Goal: Complete application form

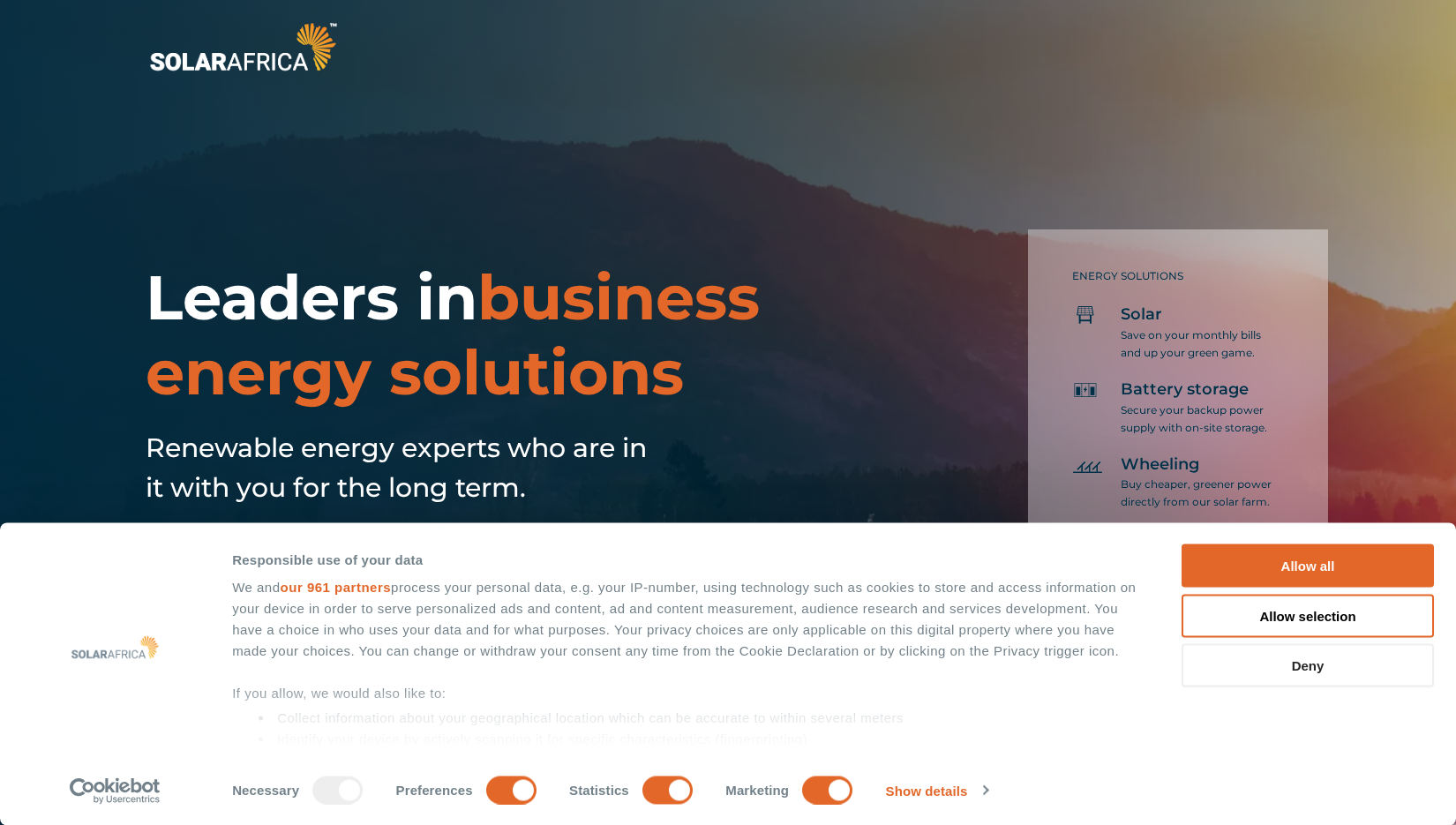
click at [1295, 665] on button "Deny" at bounding box center [1308, 665] width 253 height 43
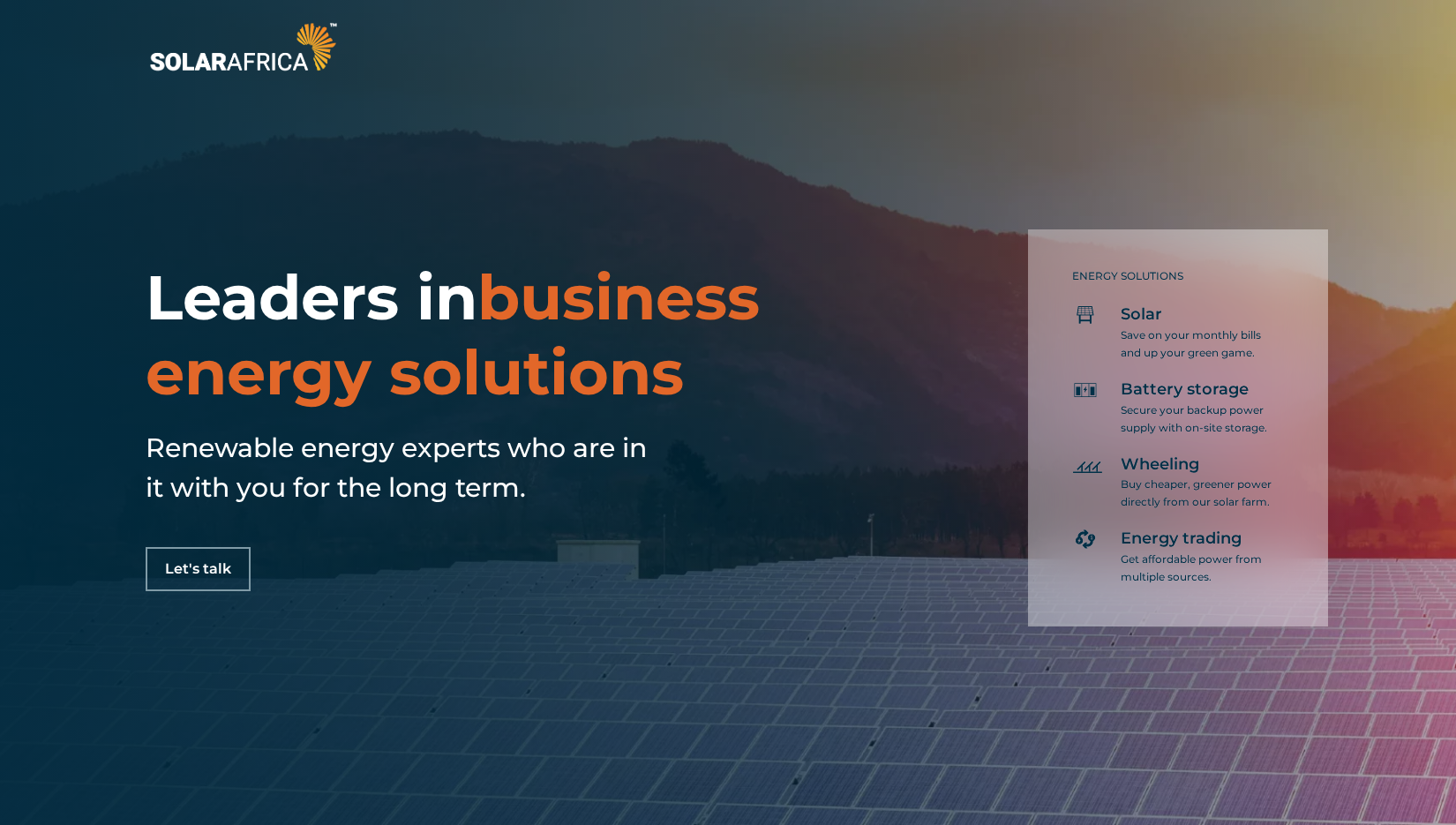
click at [1314, 663] on button "Deny" at bounding box center [1308, 665] width 253 height 43
click at [1314, 663] on div "Leaders in business energy solutions Renewable energy experts who are in it wit…" at bounding box center [728, 412] width 1456 height 825
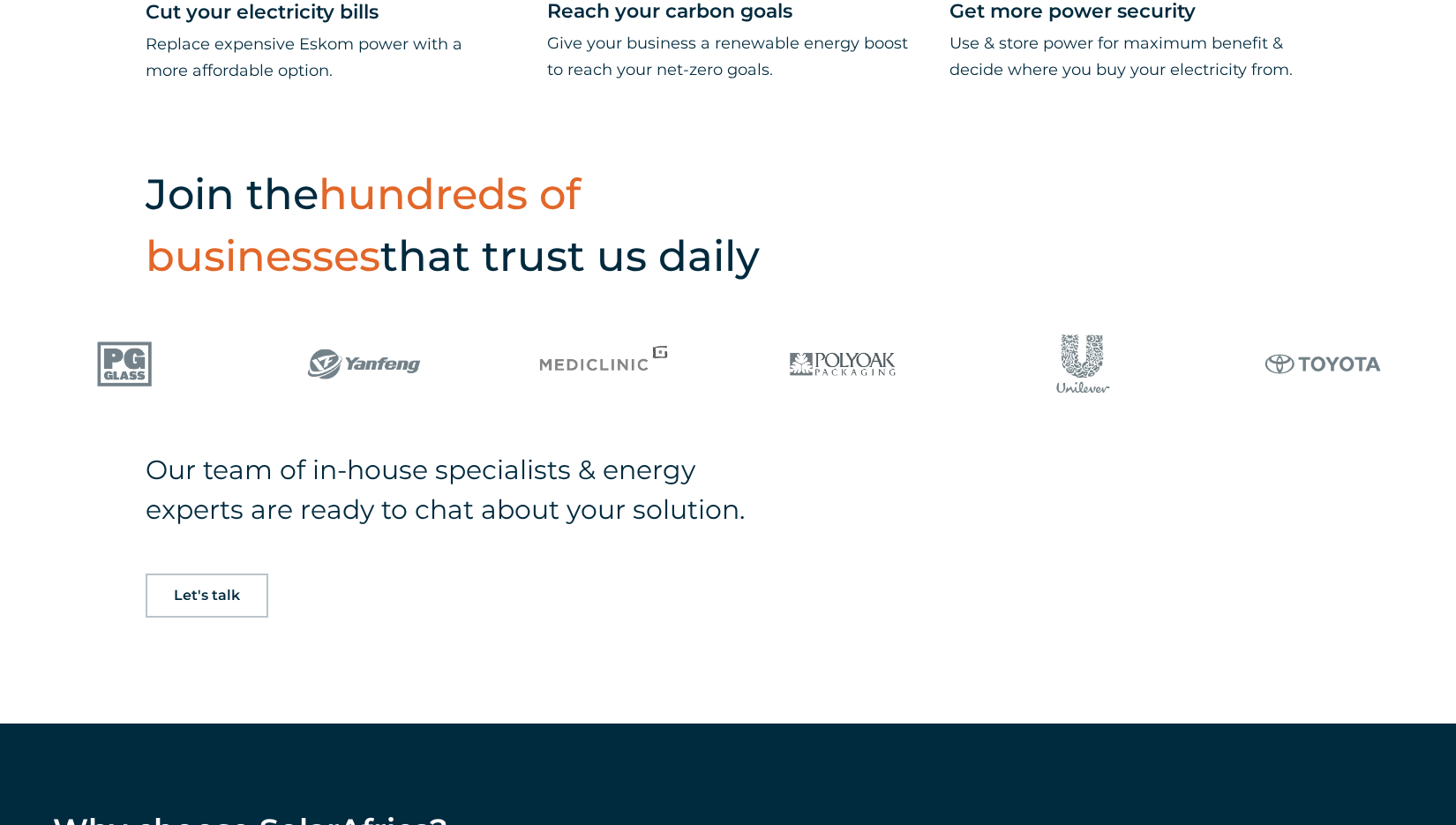
scroll to position [1170, 0]
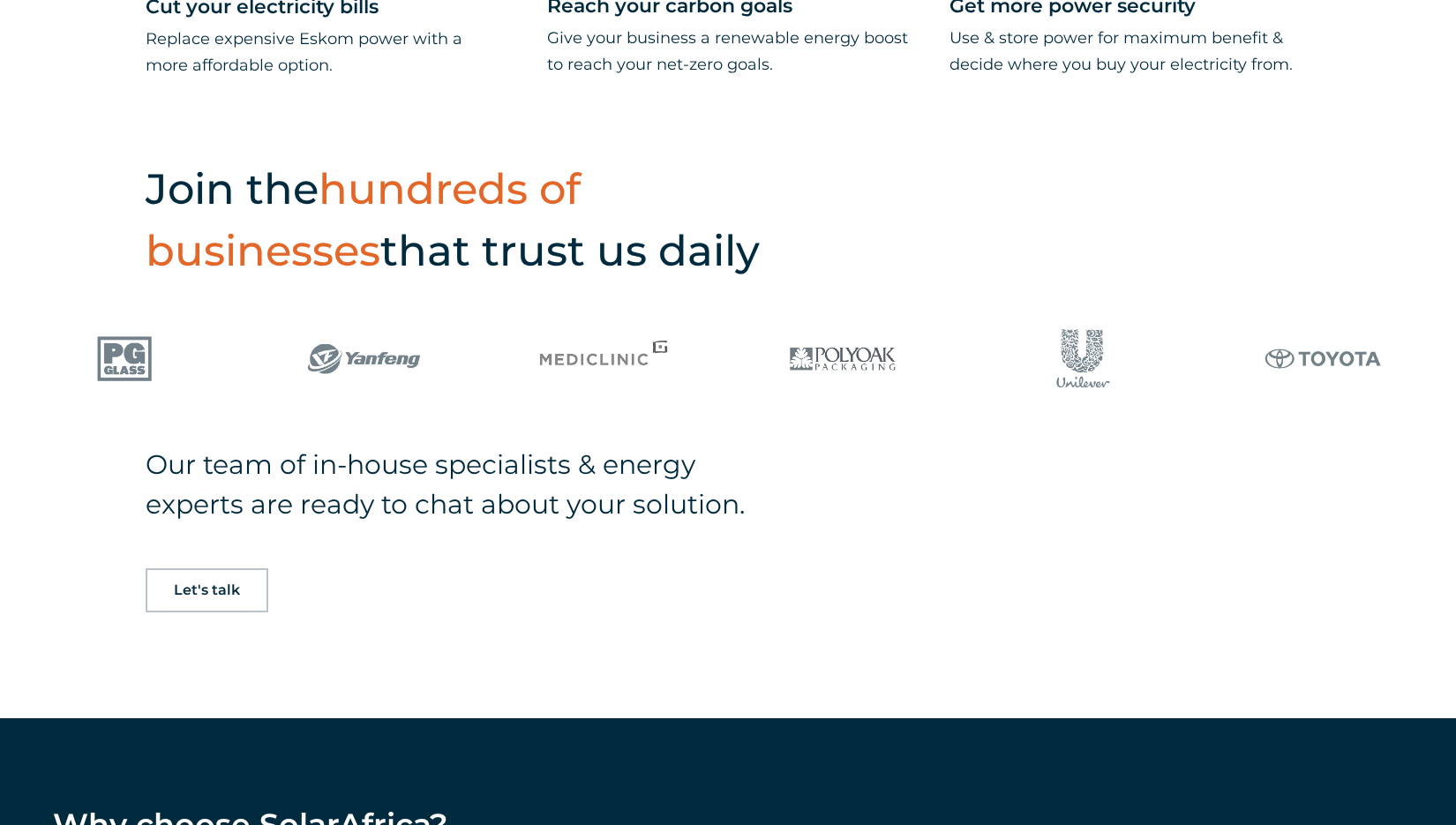
click at [211, 586] on span "Let's talk" at bounding box center [208, 590] width 67 height 14
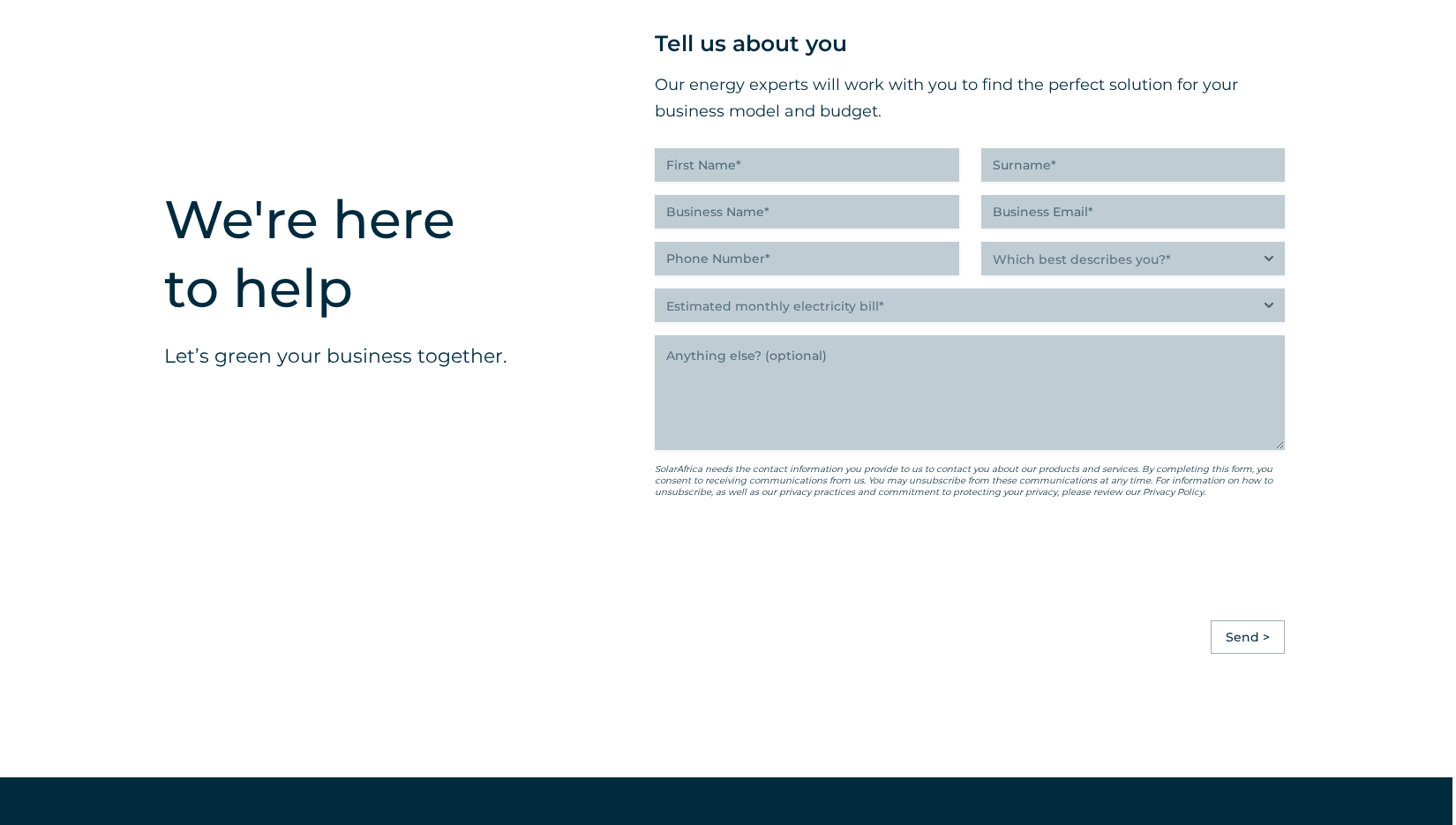
scroll to position [4515, 4]
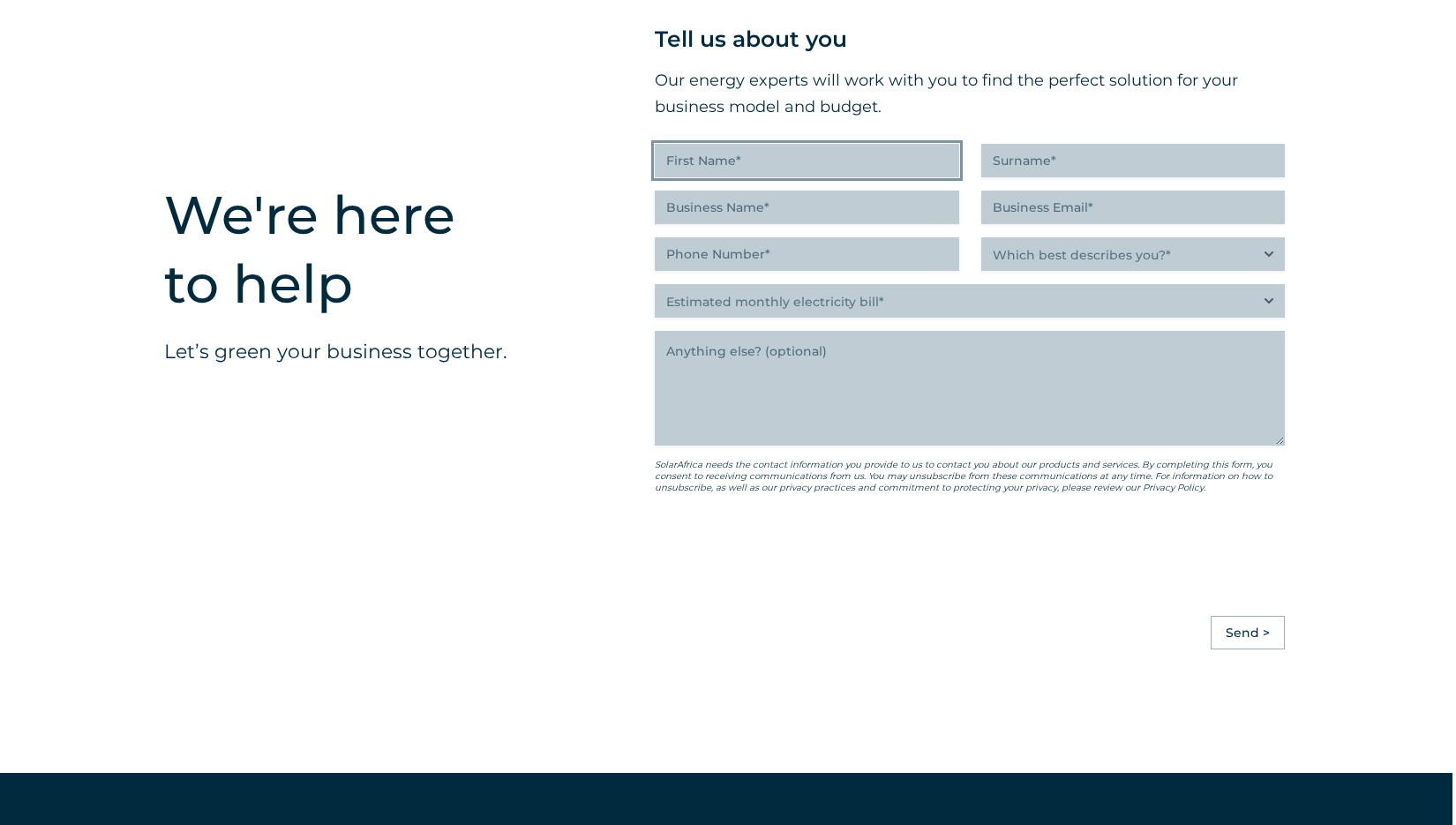
click at [744, 177] on input "First Name (Required)" at bounding box center [807, 160] width 305 height 33
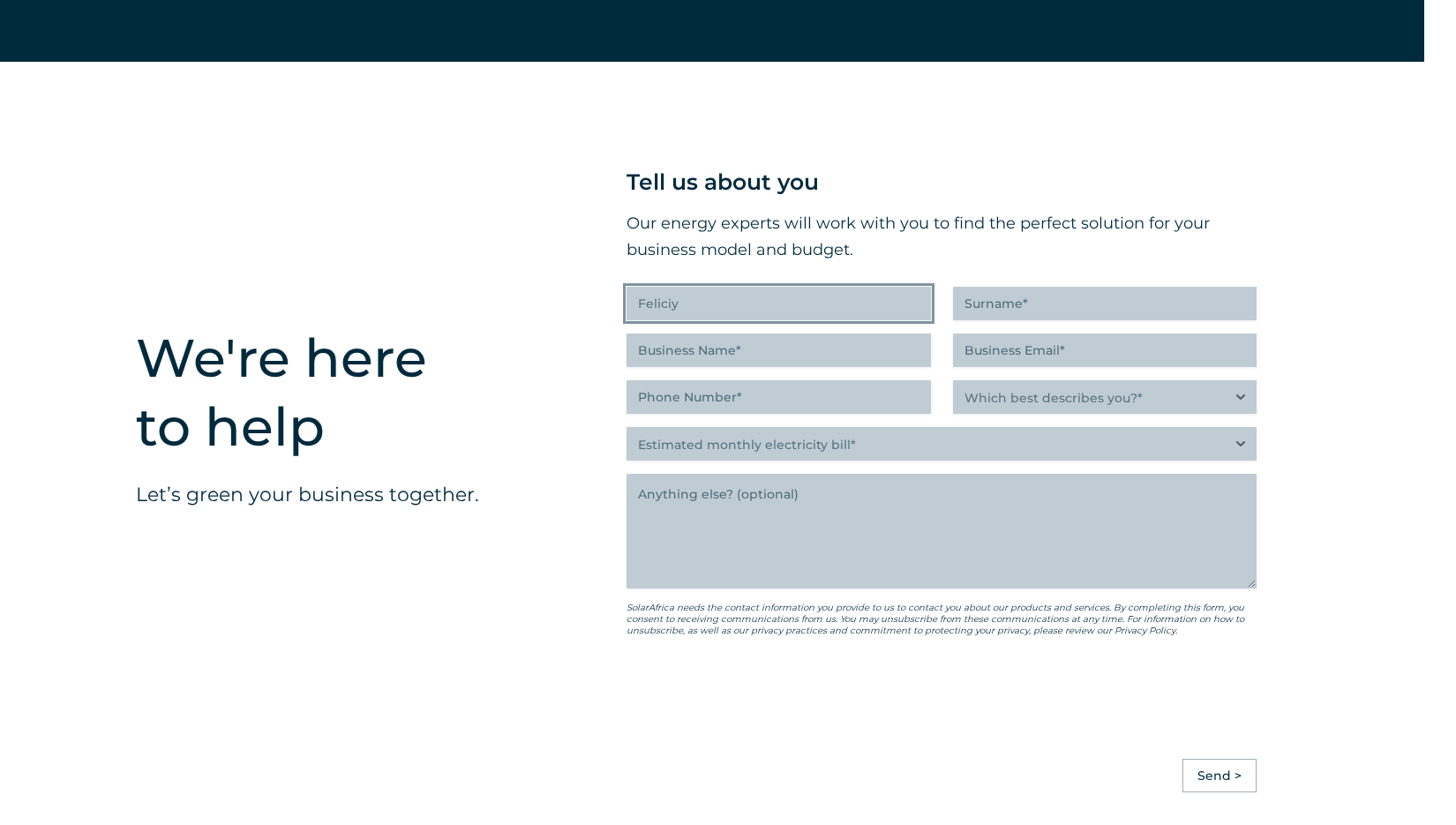
scroll to position [4371, 31]
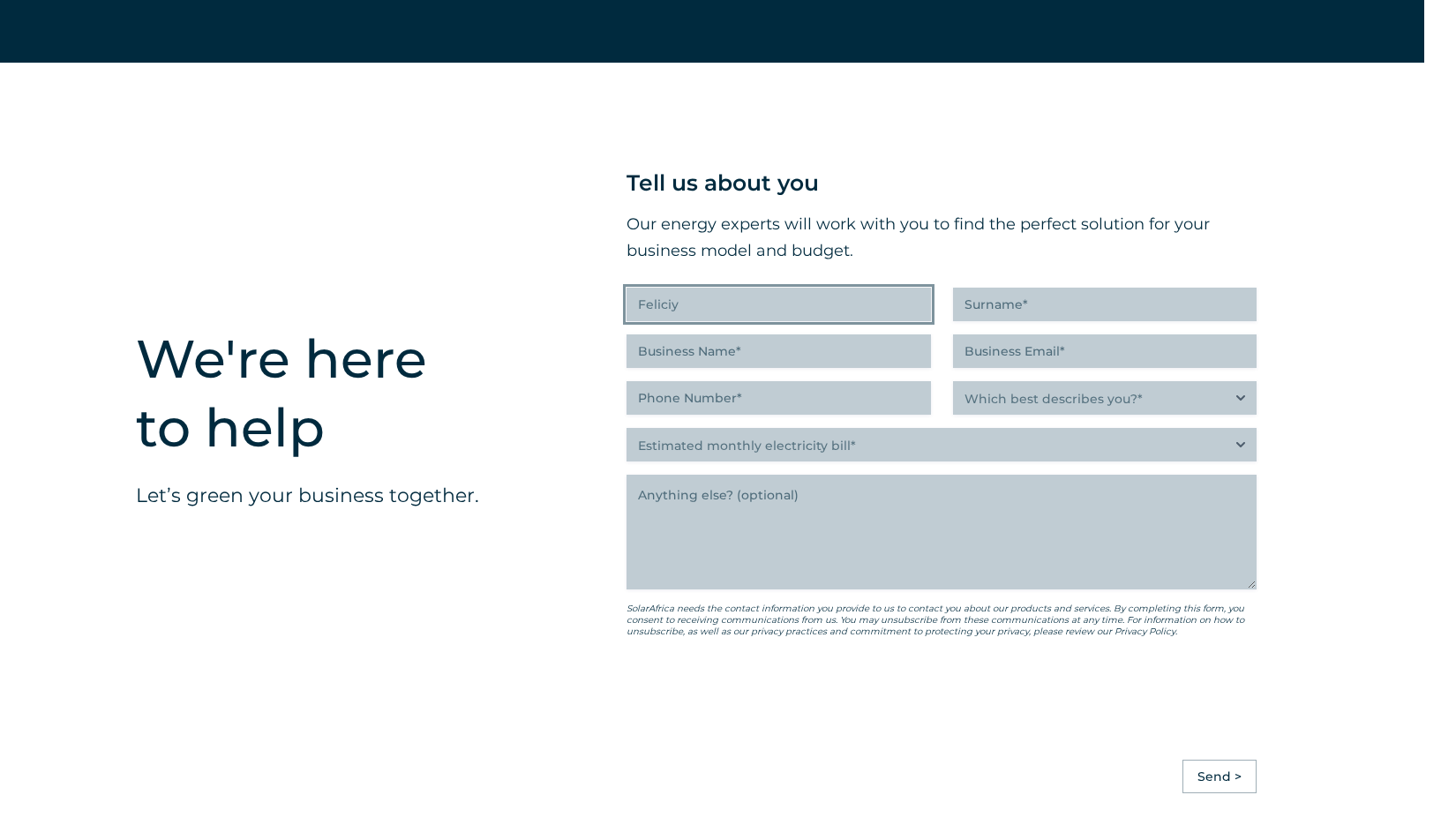
type input "Feliciy"
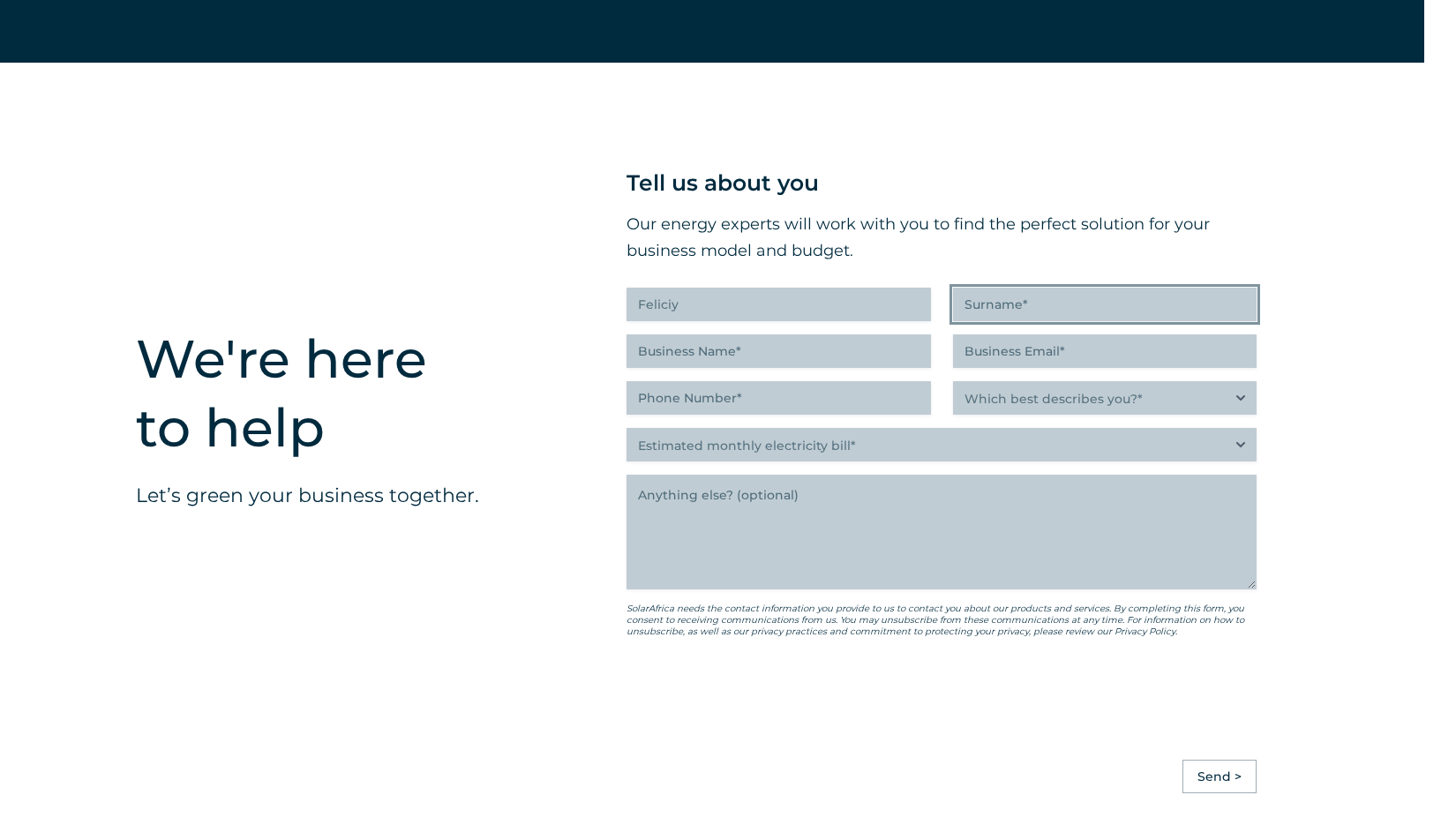
click at [1026, 321] on input "Surname (Required)" at bounding box center [1105, 304] width 305 height 33
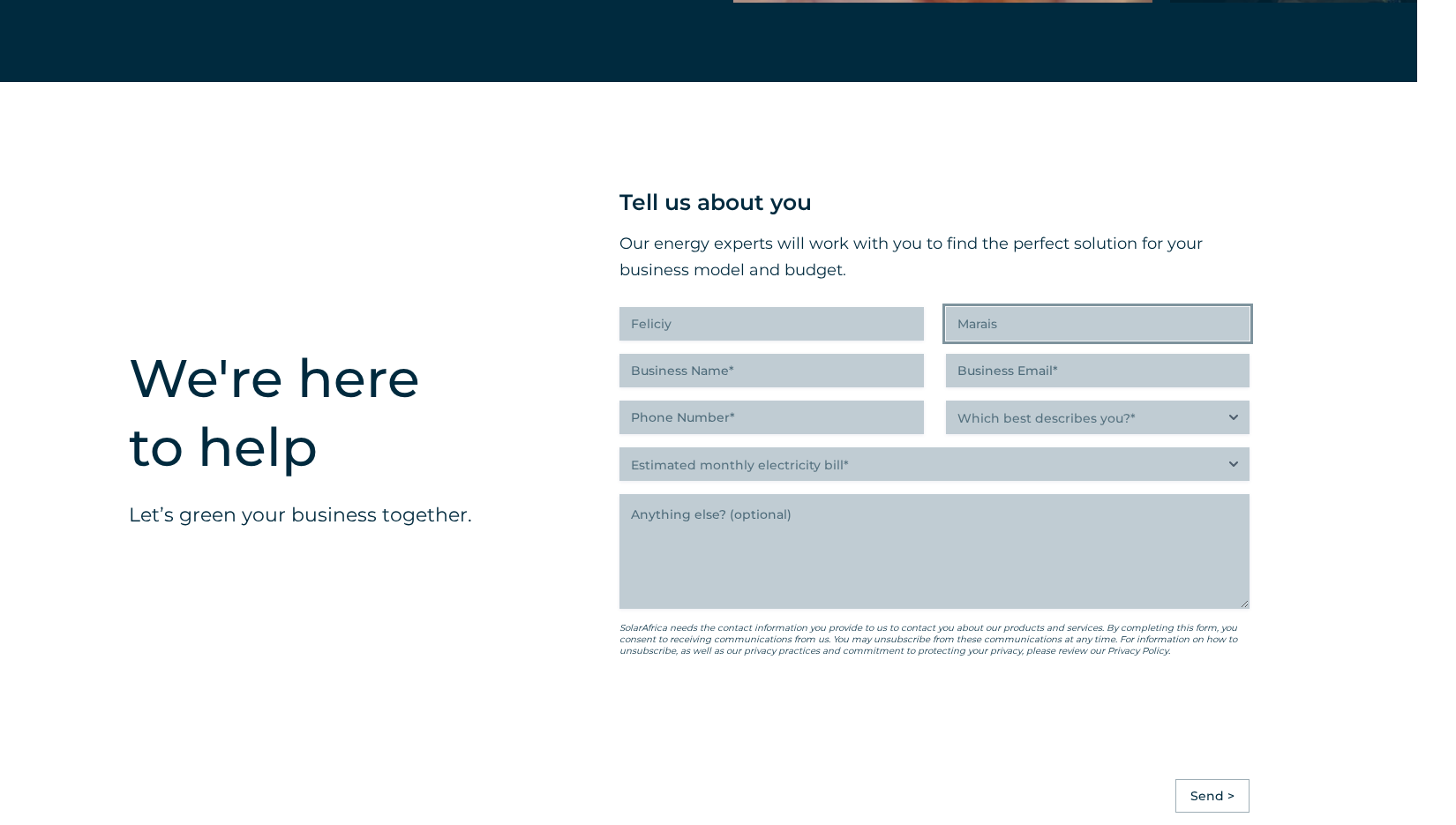
scroll to position [4355, 39]
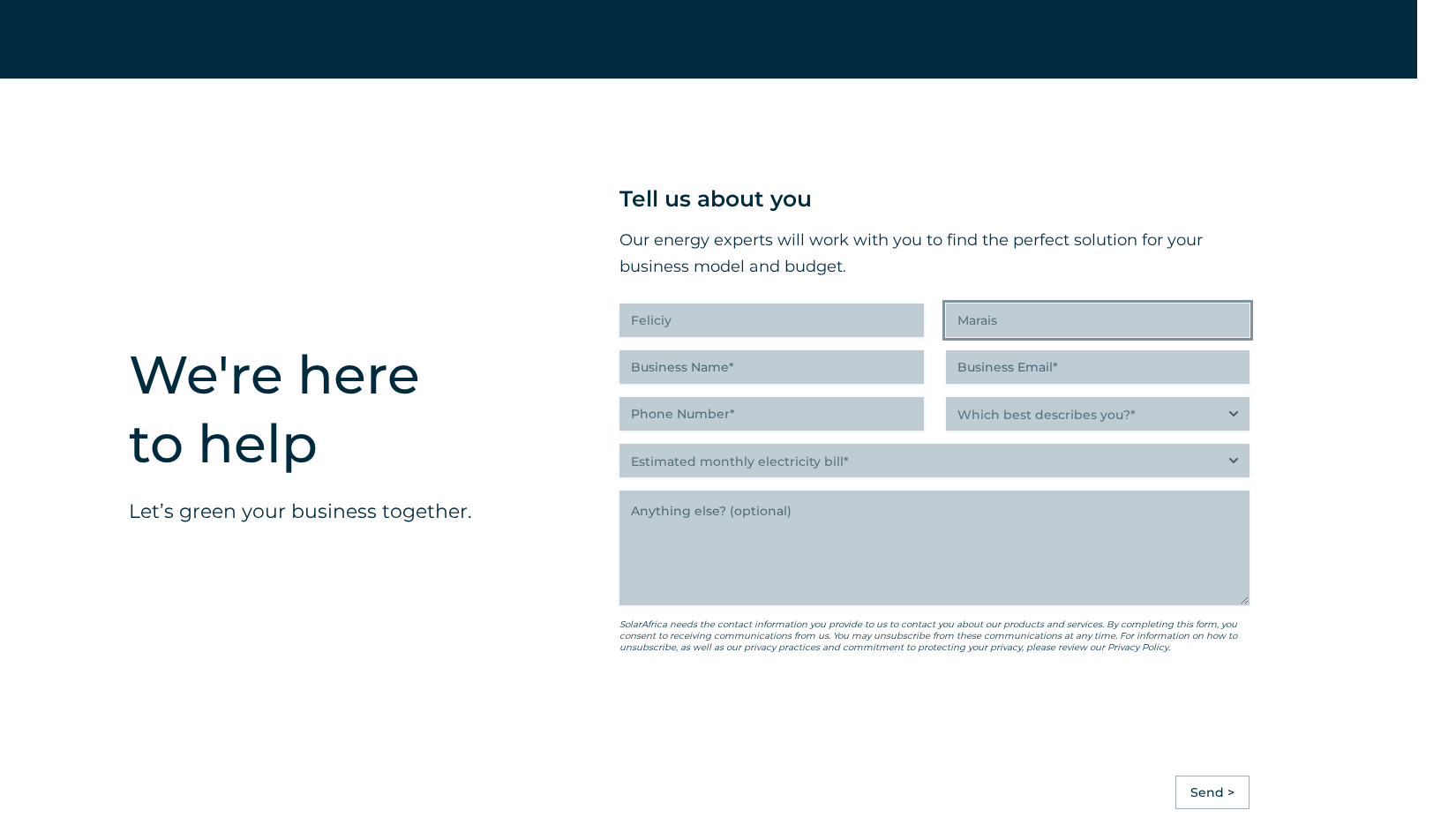
type input "Marais"
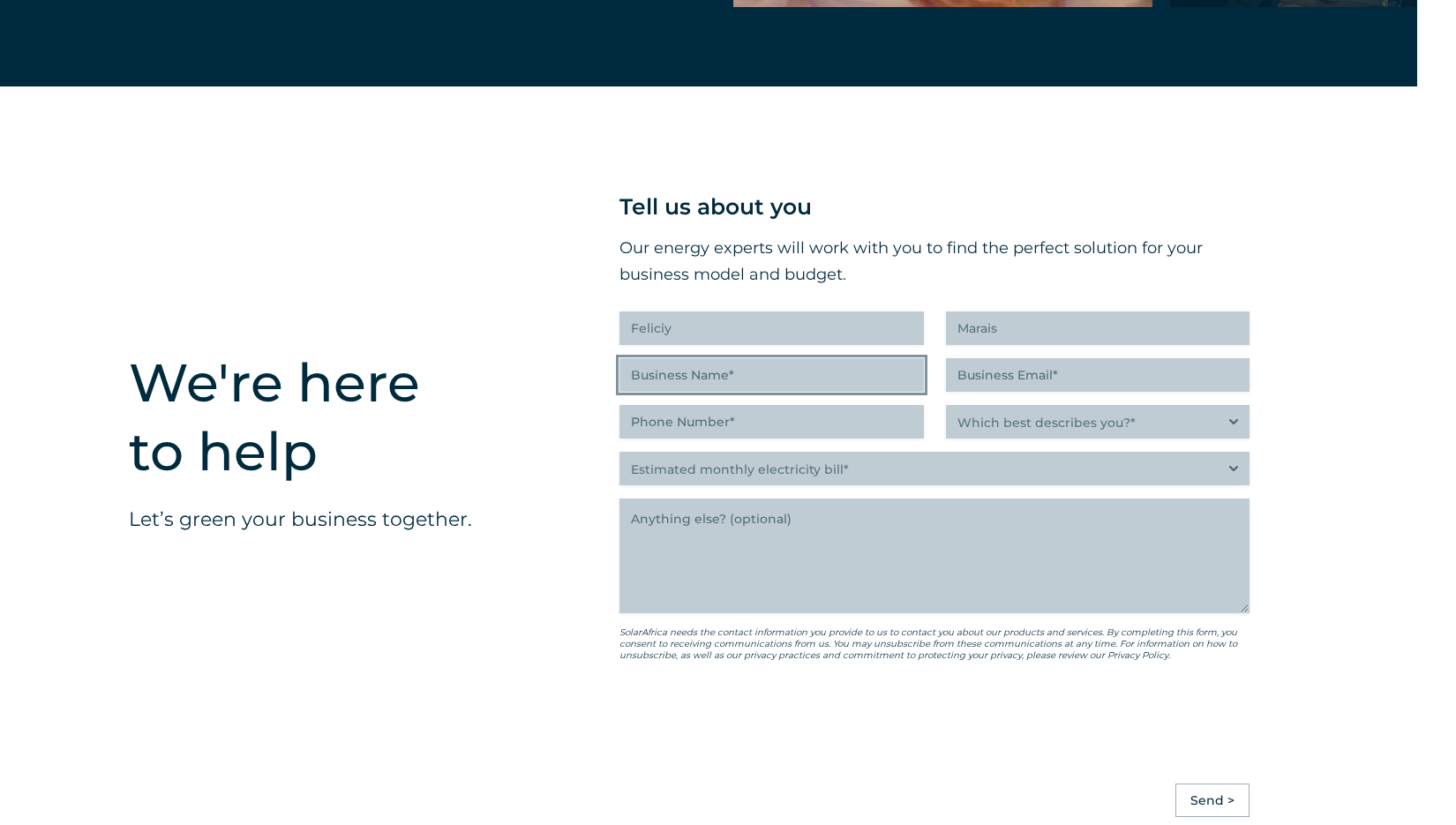
click at [734, 391] on input "Business Name (Required)" at bounding box center [772, 375] width 305 height 33
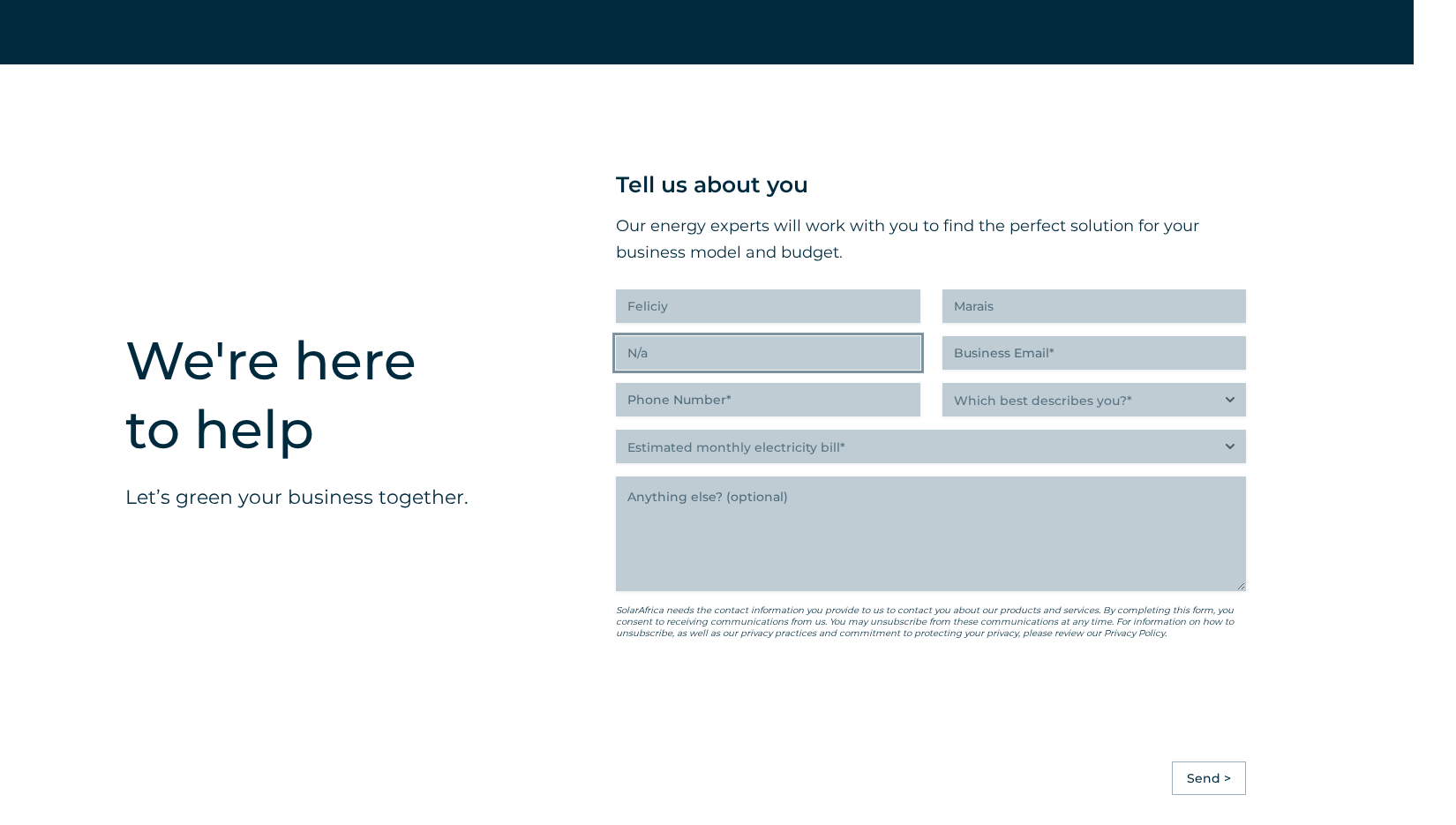
scroll to position [4373, 42]
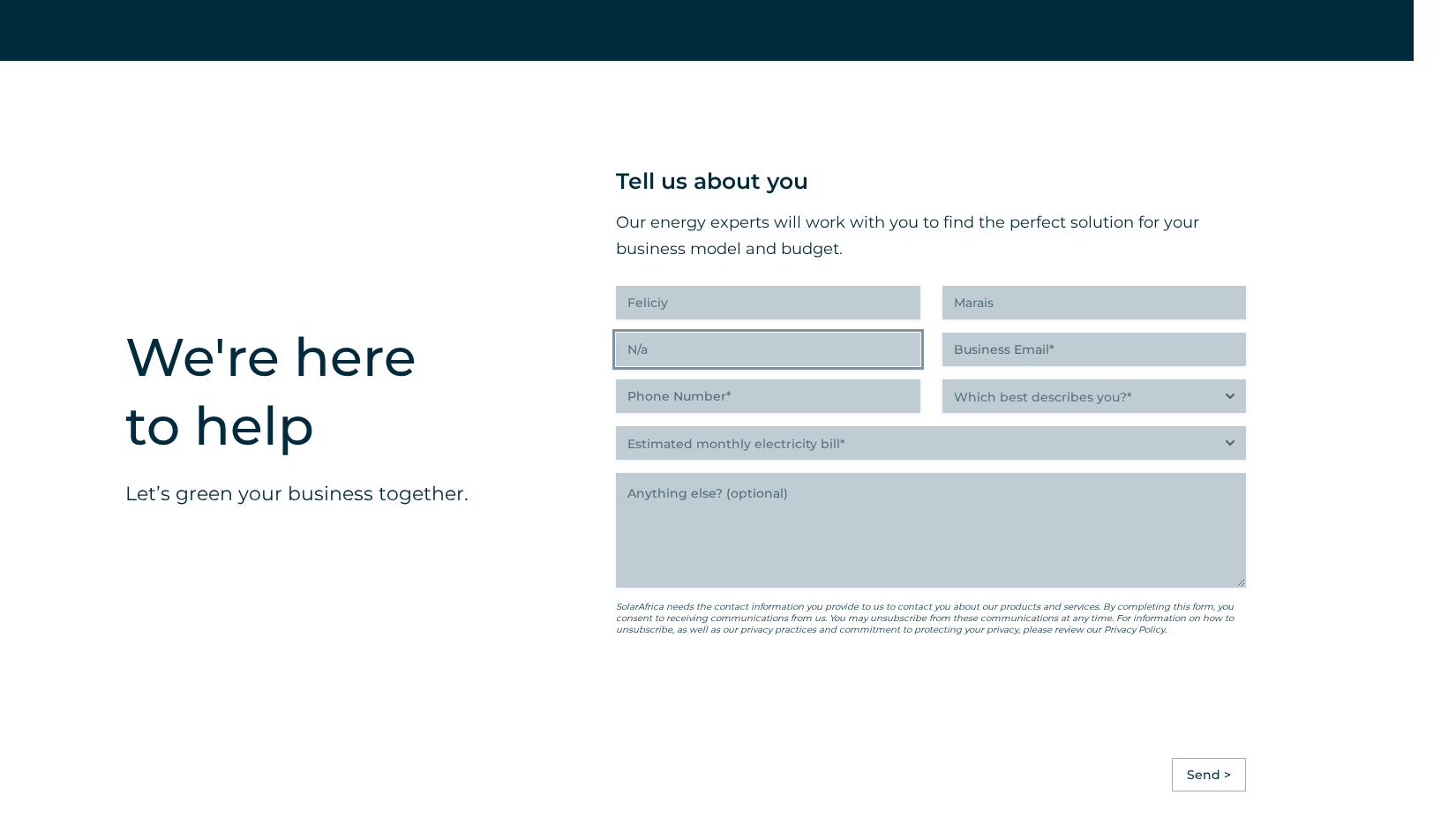
type input "N/a"
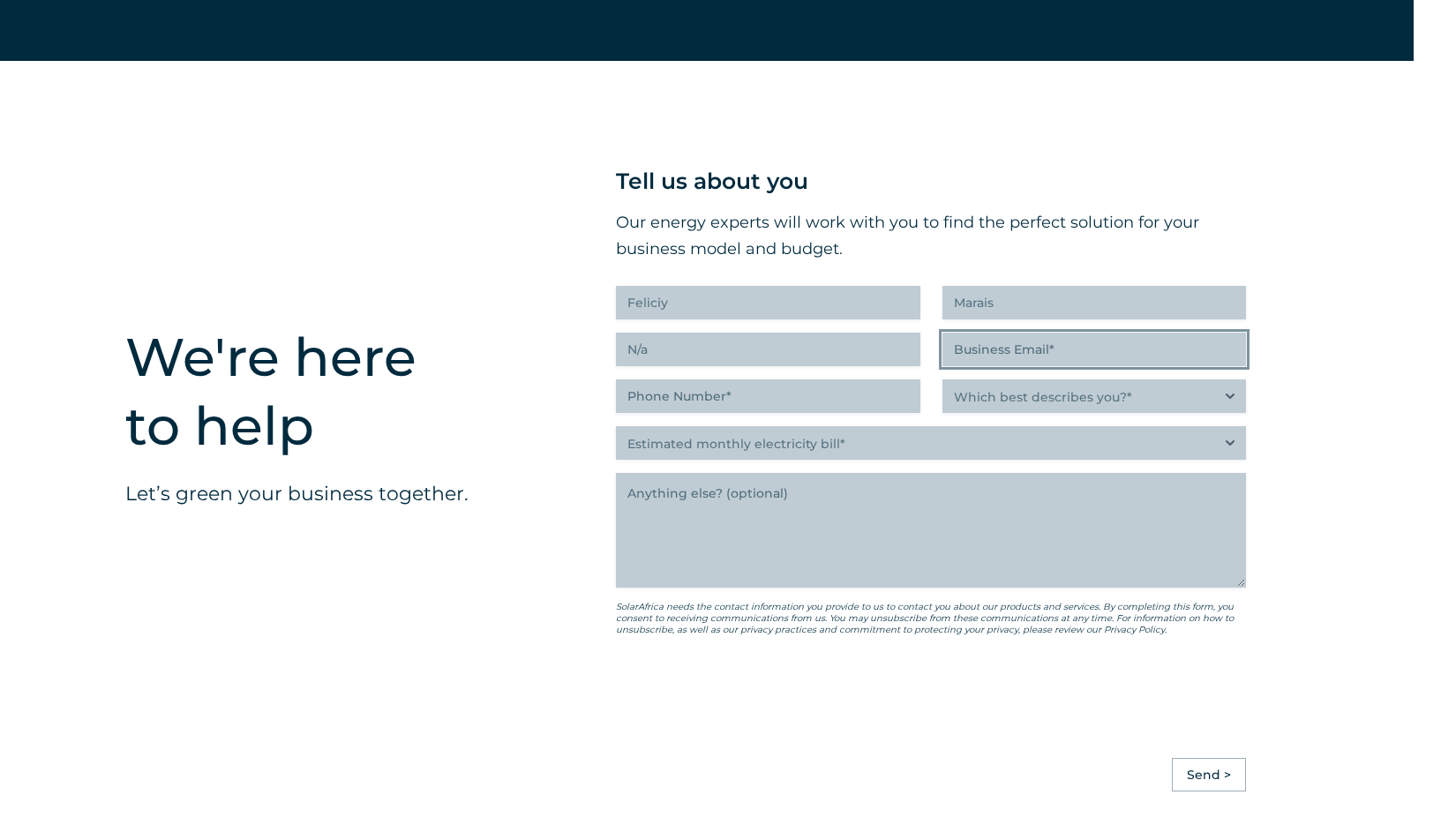
click at [1059, 366] on input "Business Email (Required)" at bounding box center [1095, 349] width 305 height 33
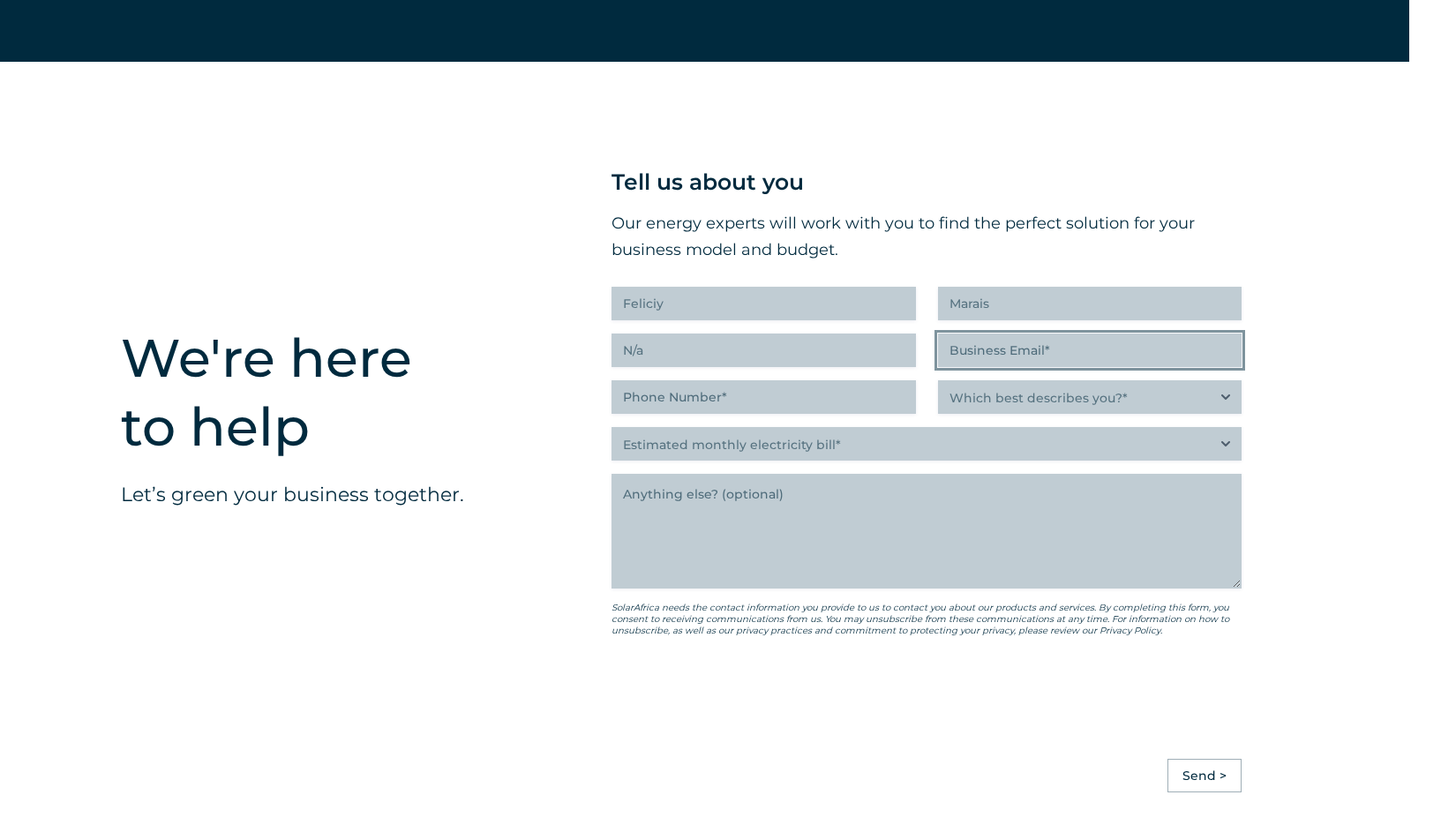
scroll to position [4371, 47]
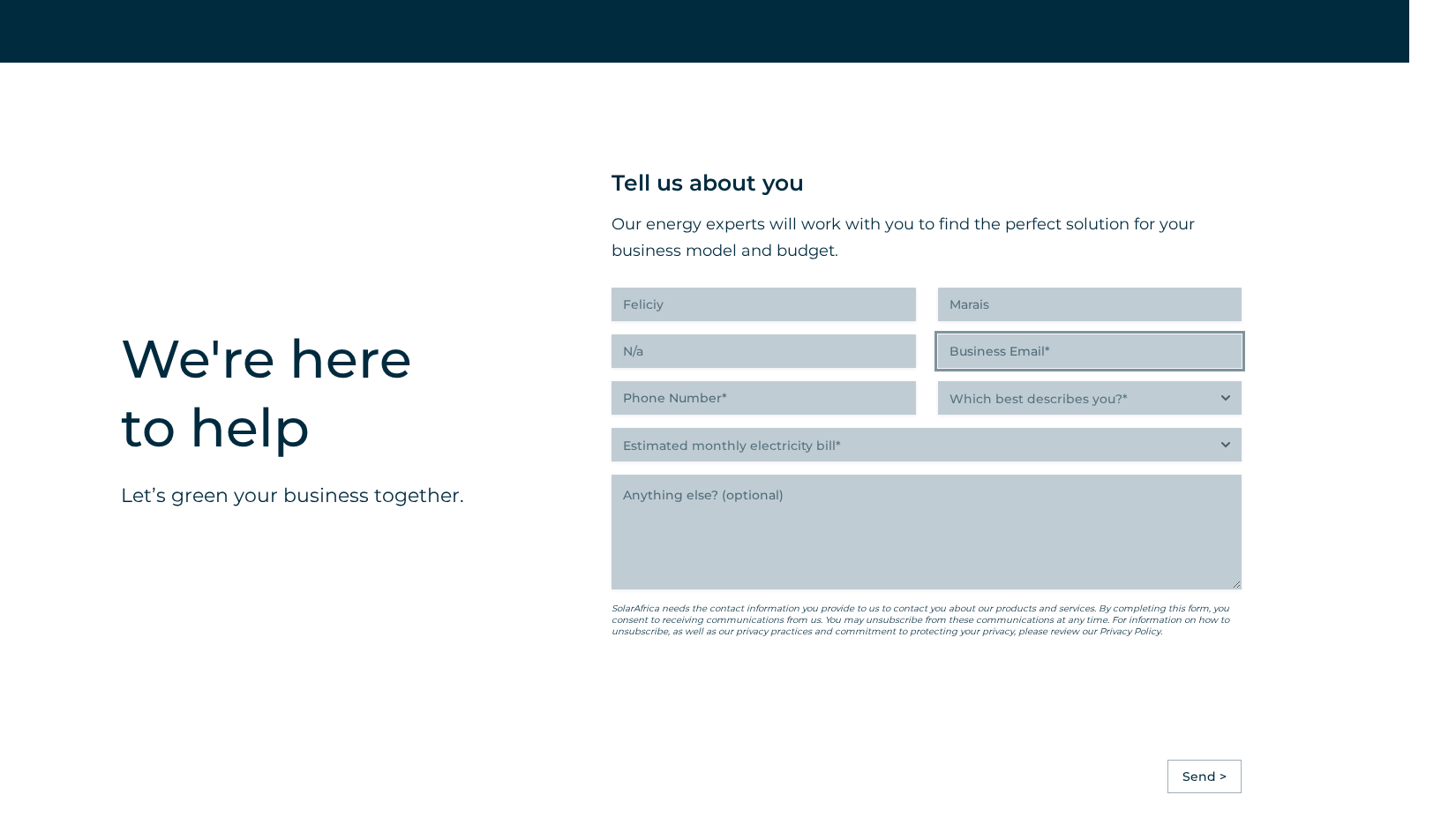
click at [1060, 368] on input "Business Email (Required)" at bounding box center [1090, 351] width 305 height 33
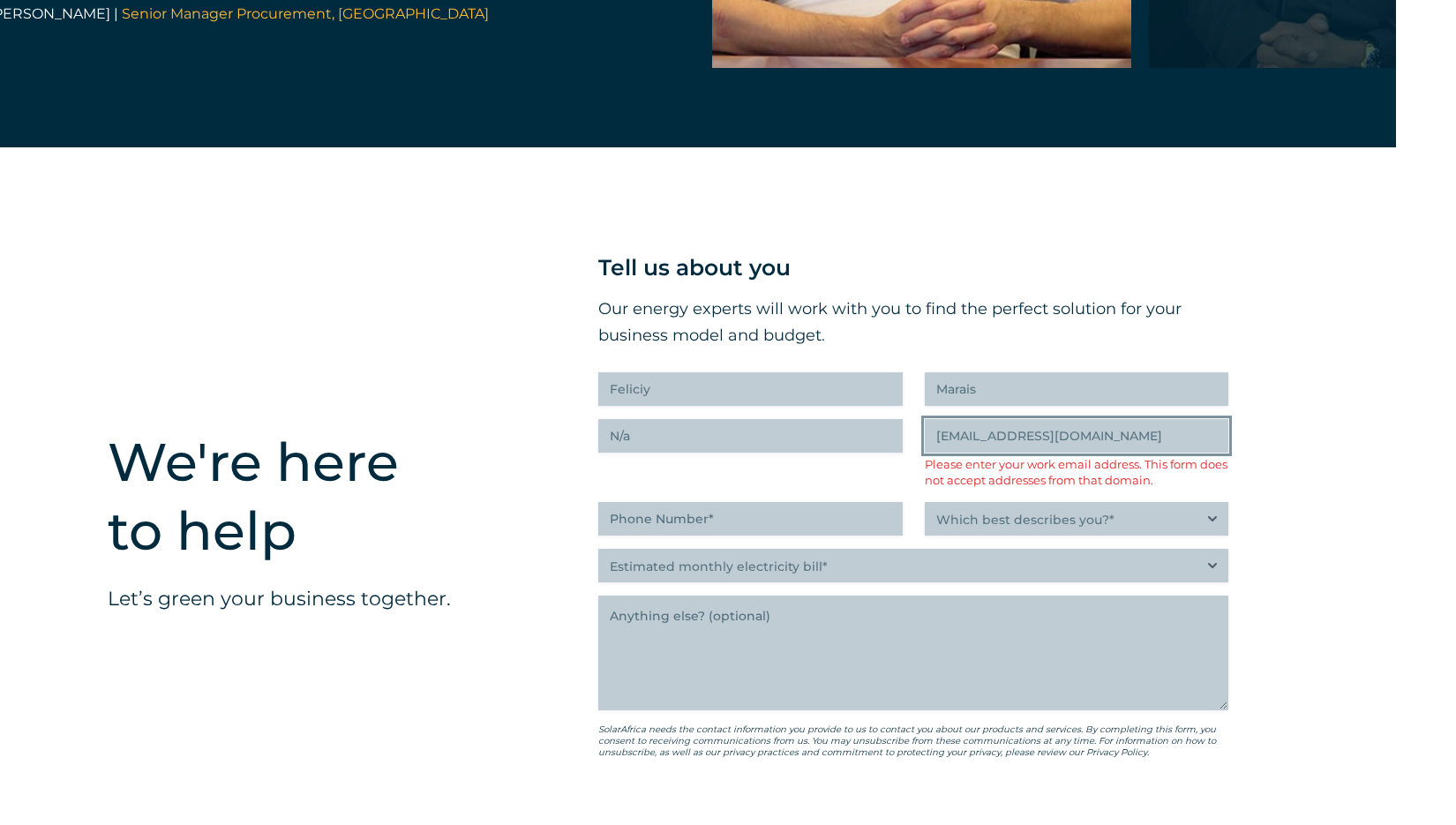
scroll to position [4264, 60]
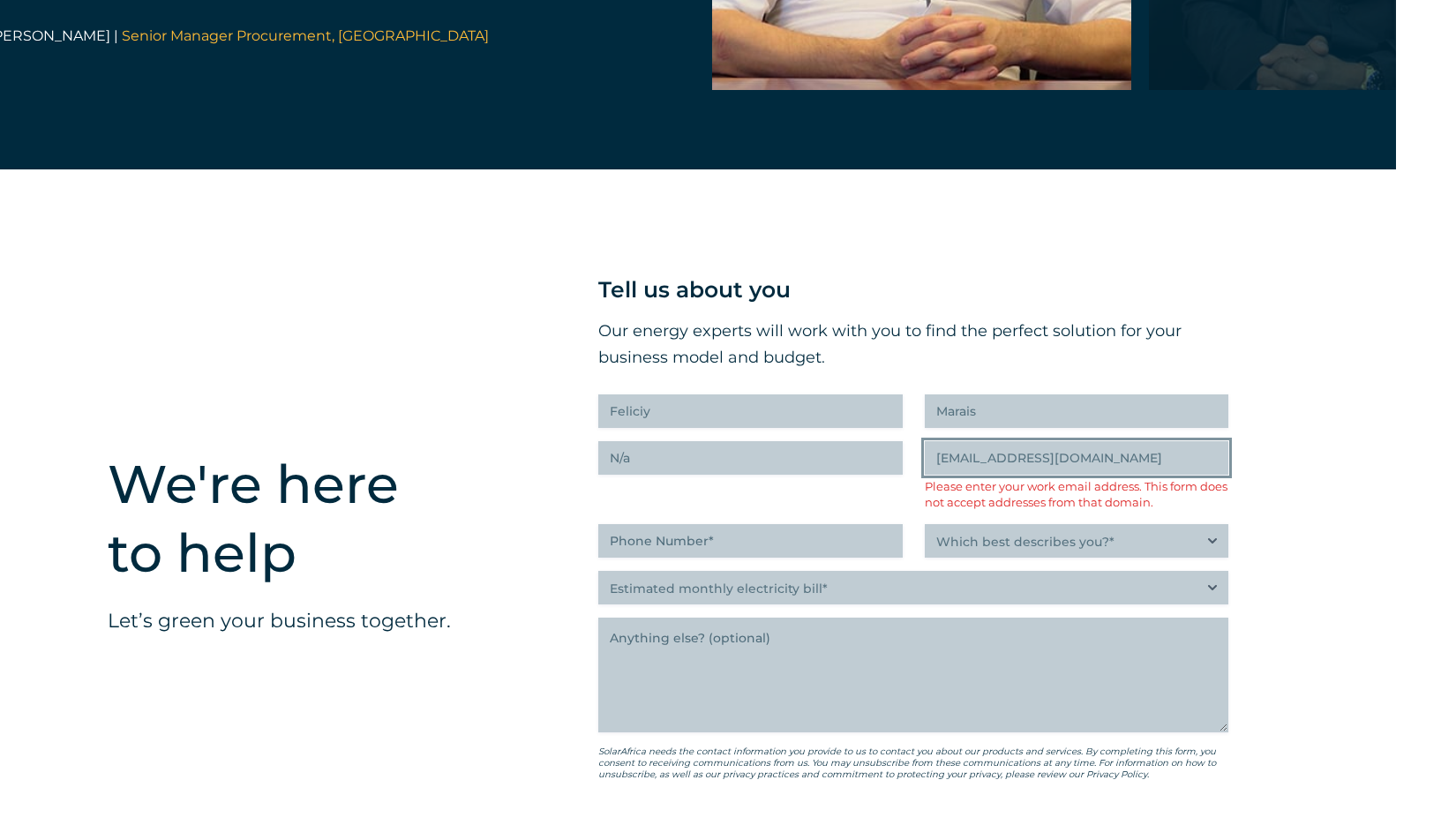
type input "[EMAIL_ADDRESS][DOMAIN_NAME]"
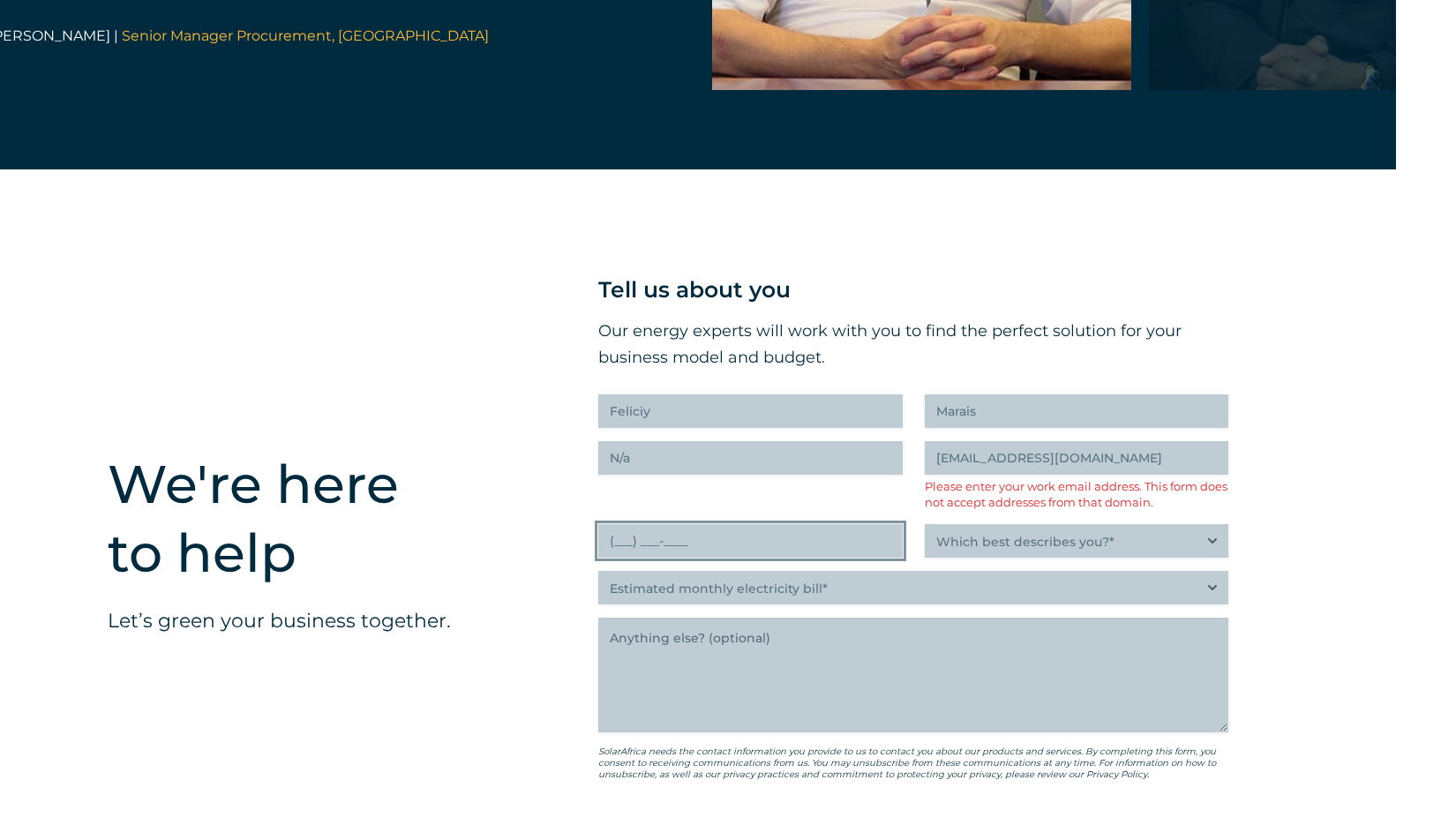
click at [722, 558] on input "(___) ___-____" at bounding box center [750, 540] width 305 height 33
type input "(079) 130-1966"
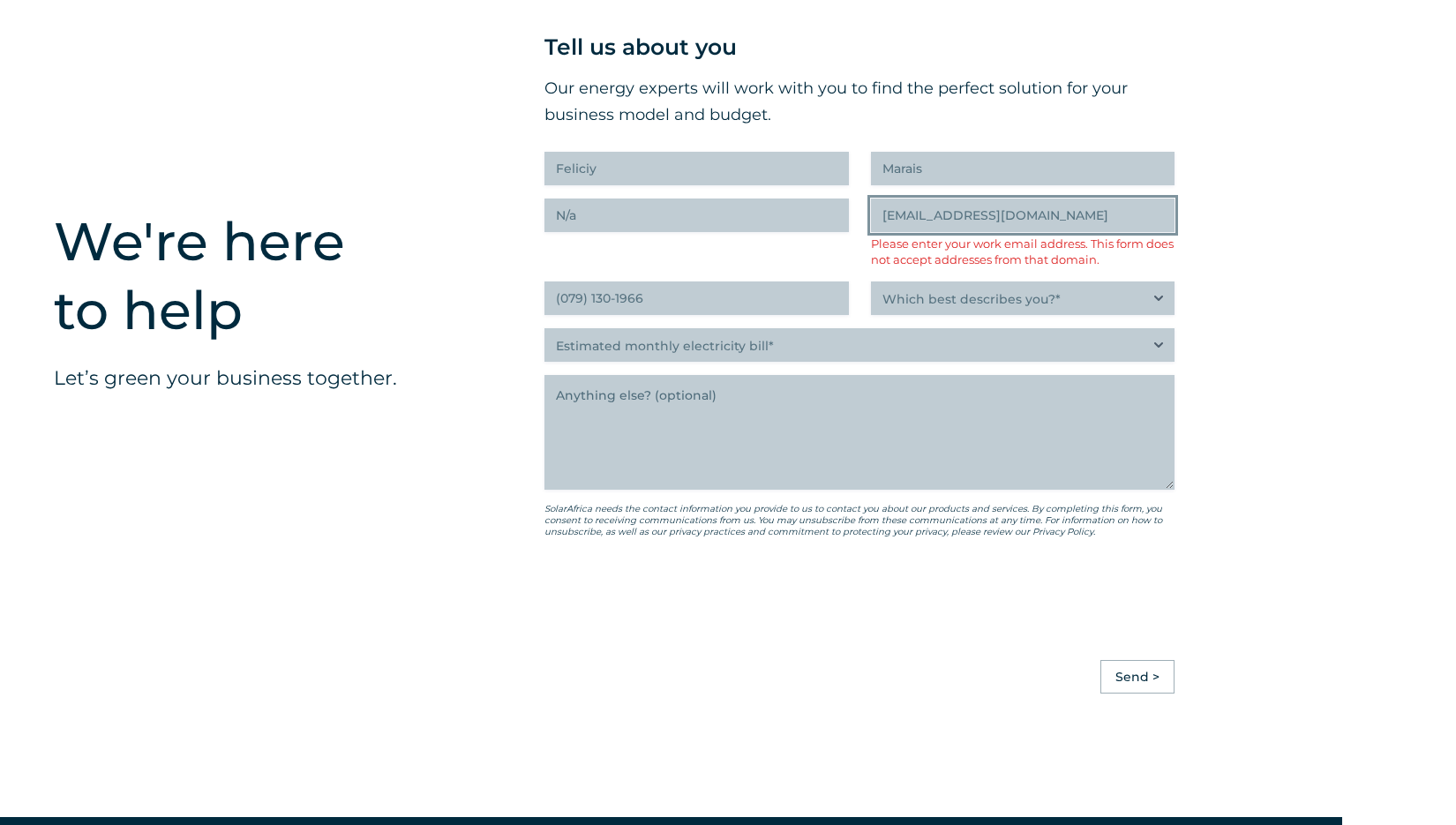
scroll to position [4506, 114]
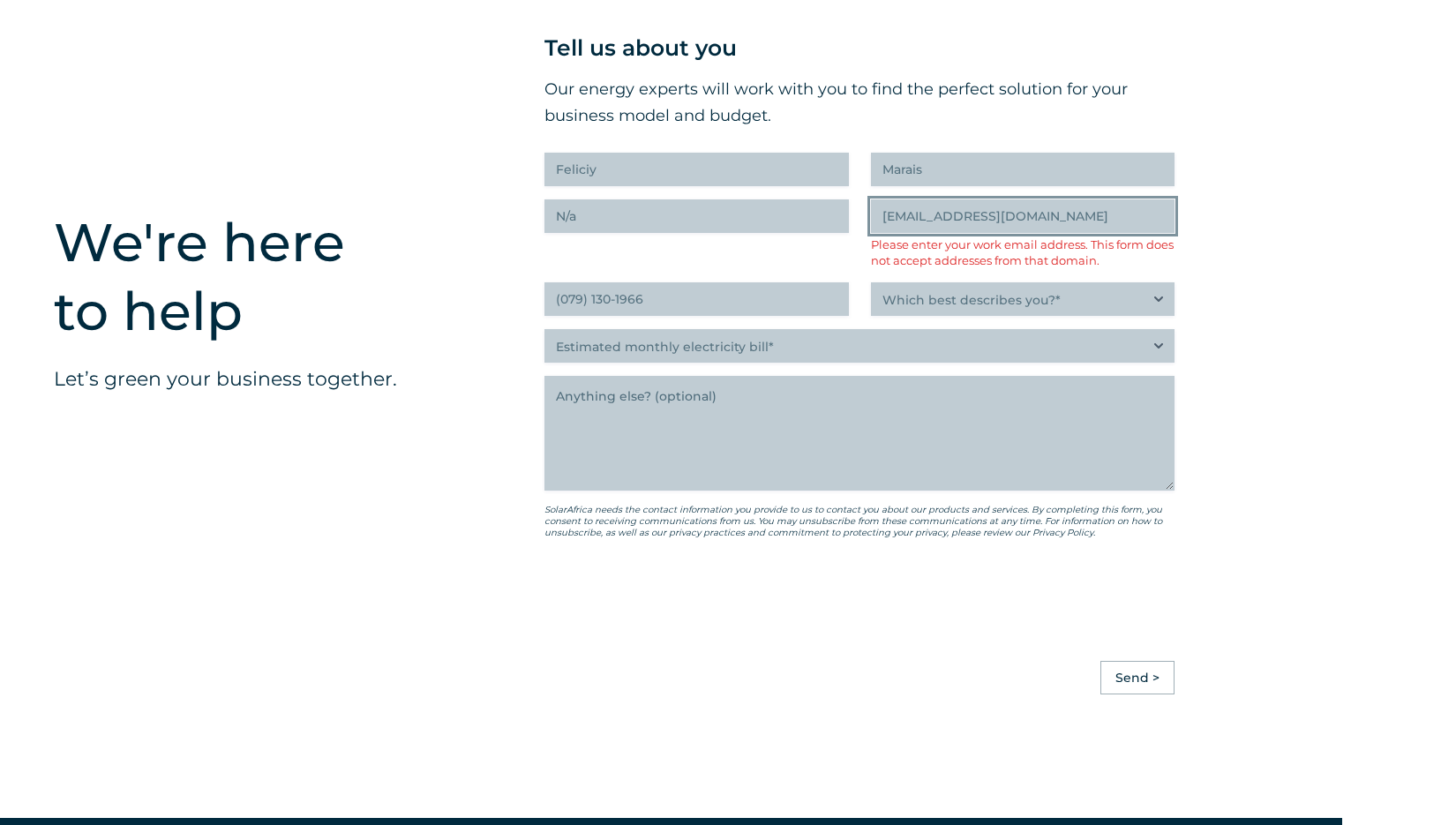
drag, startPoint x: 1051, startPoint y: 246, endPoint x: 830, endPoint y: 240, distance: 221.1
click at [837, 232] on div "Tell us about you Our energy experts will work with you to find the perfect sol…" at bounding box center [860, 331] width 631 height 601
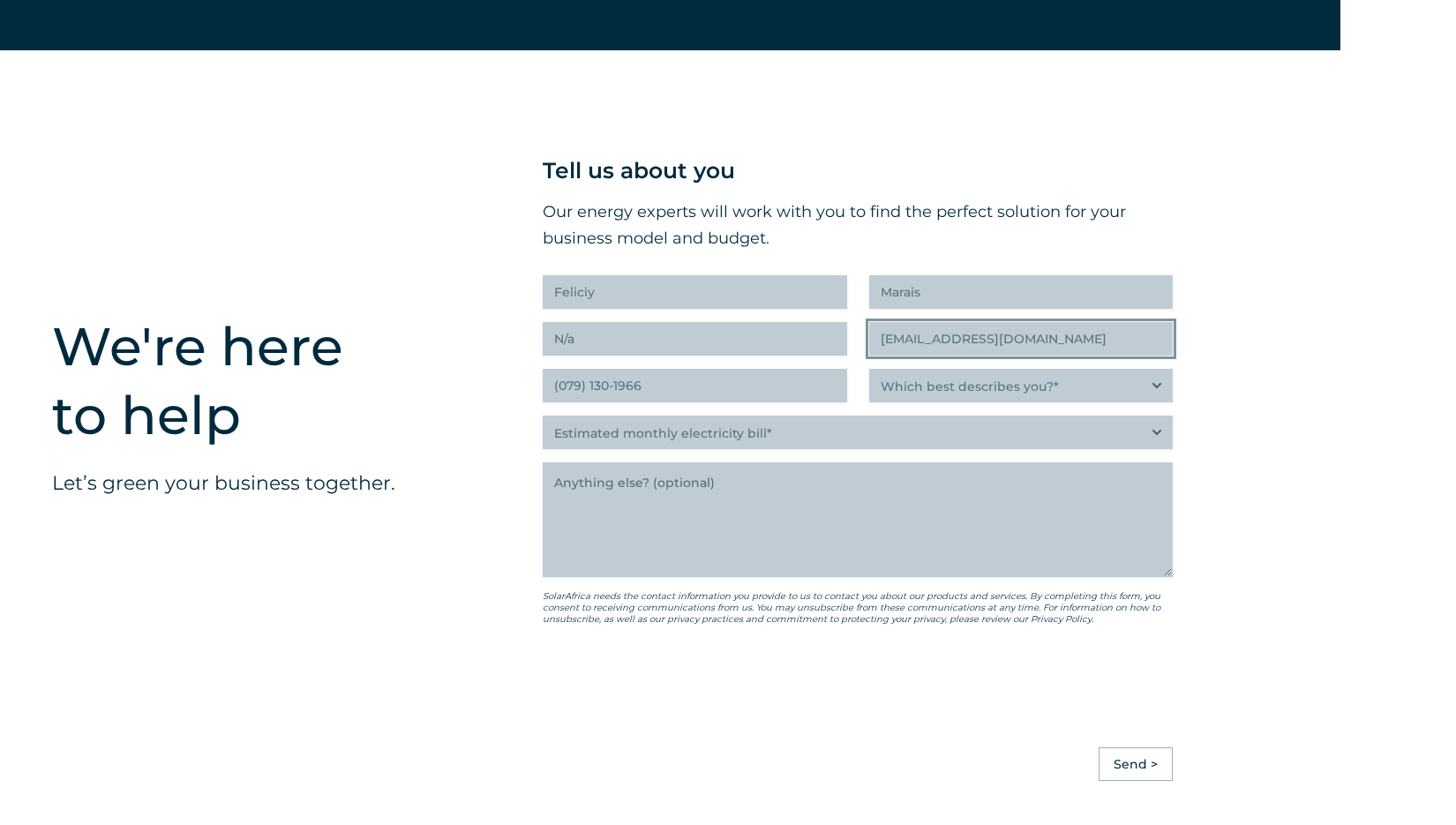
scroll to position [4374, 116]
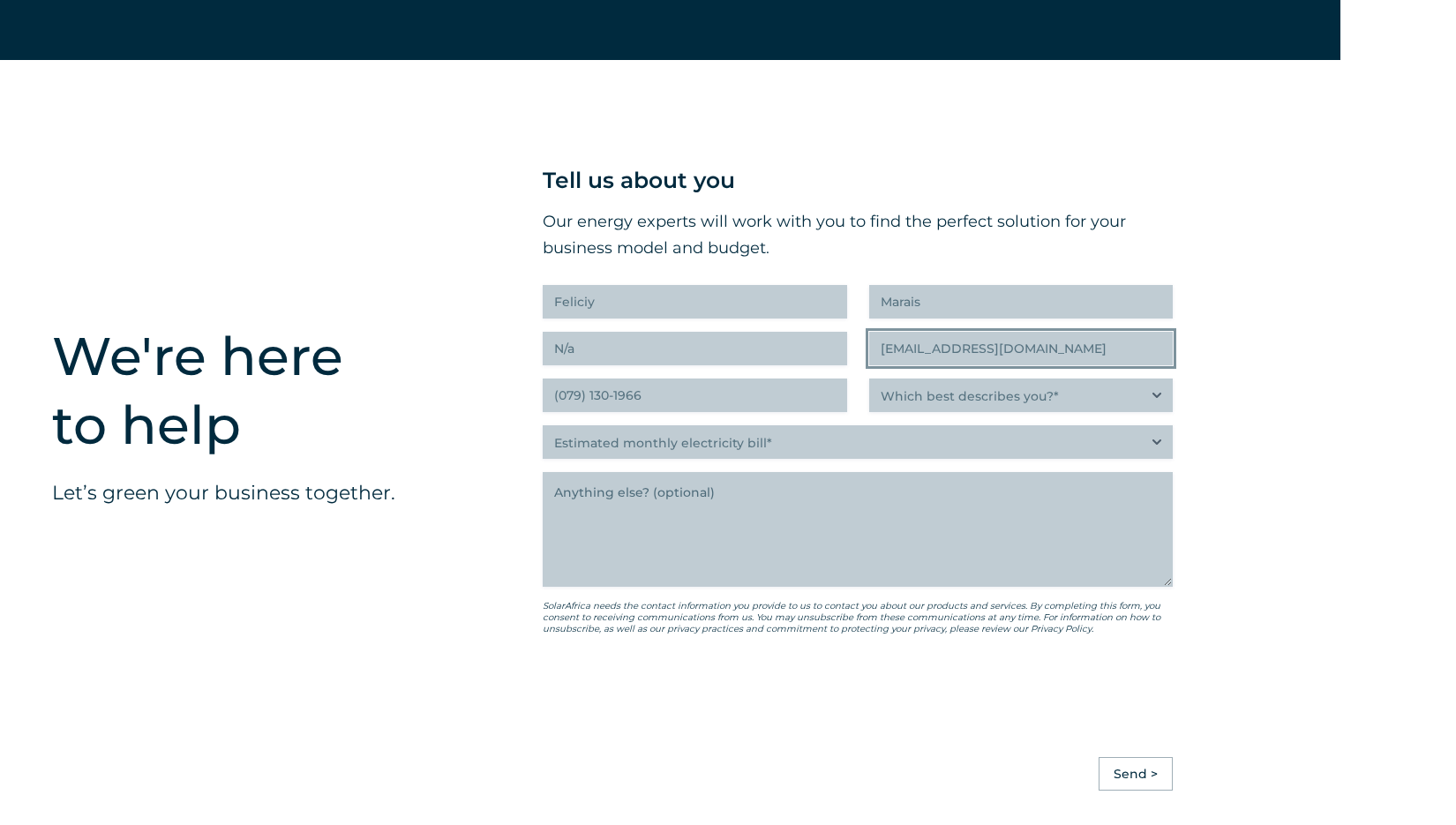
type input "[EMAIL_ADDRESS][DOMAIN_NAME]"
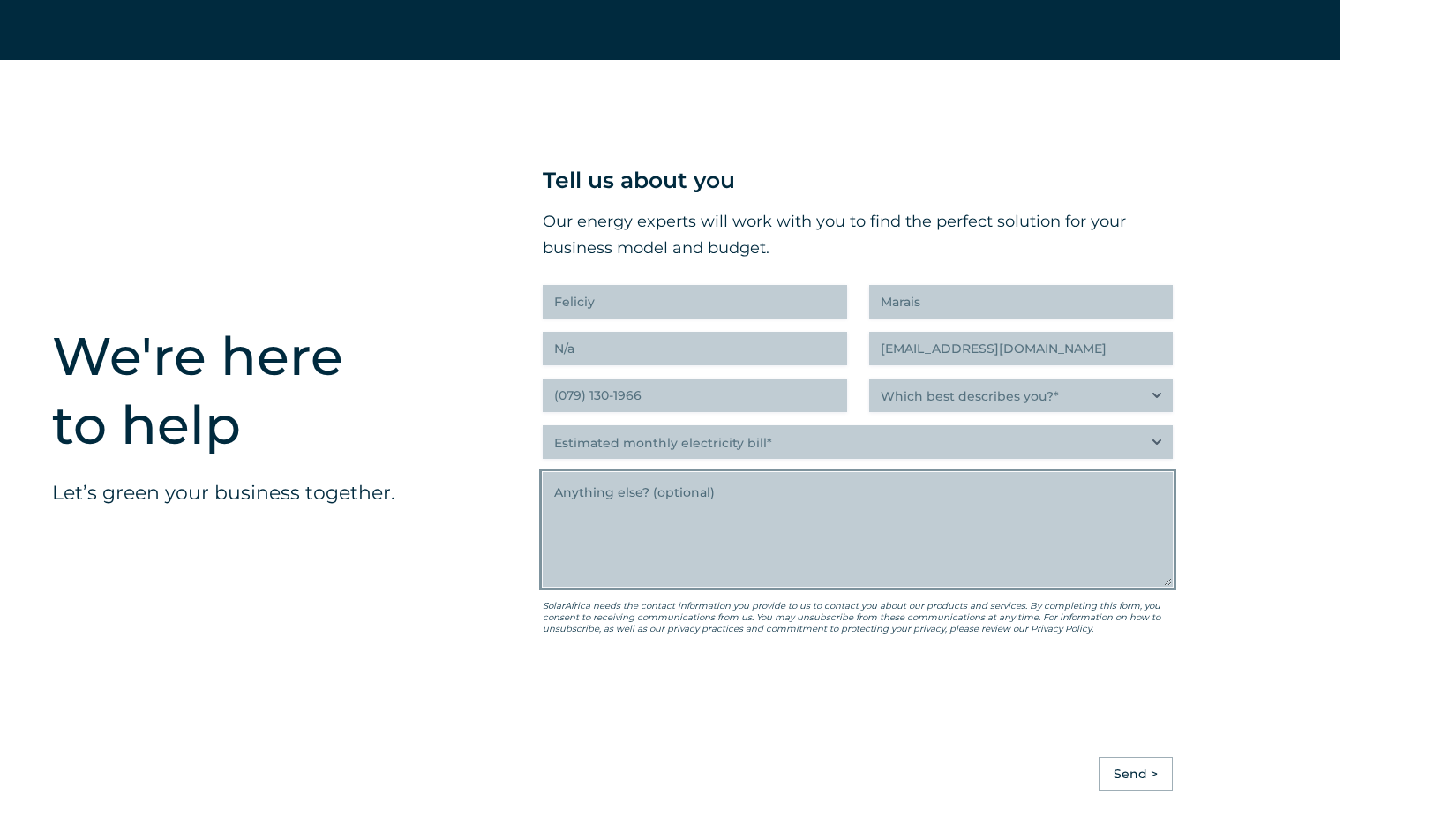
click at [715, 535] on textarea "Anything else" at bounding box center [858, 528] width 631 height 115
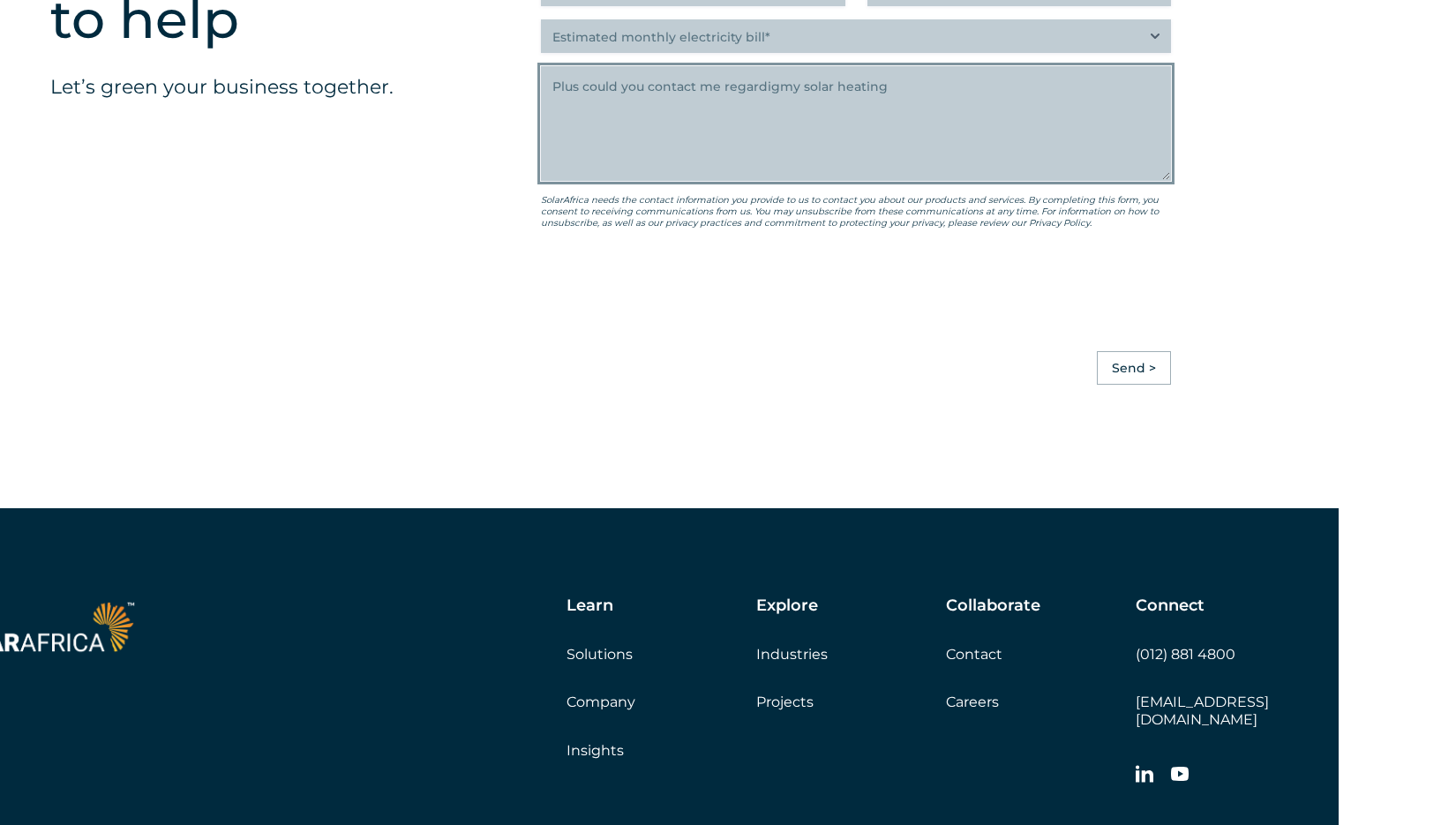
scroll to position [4789, 117]
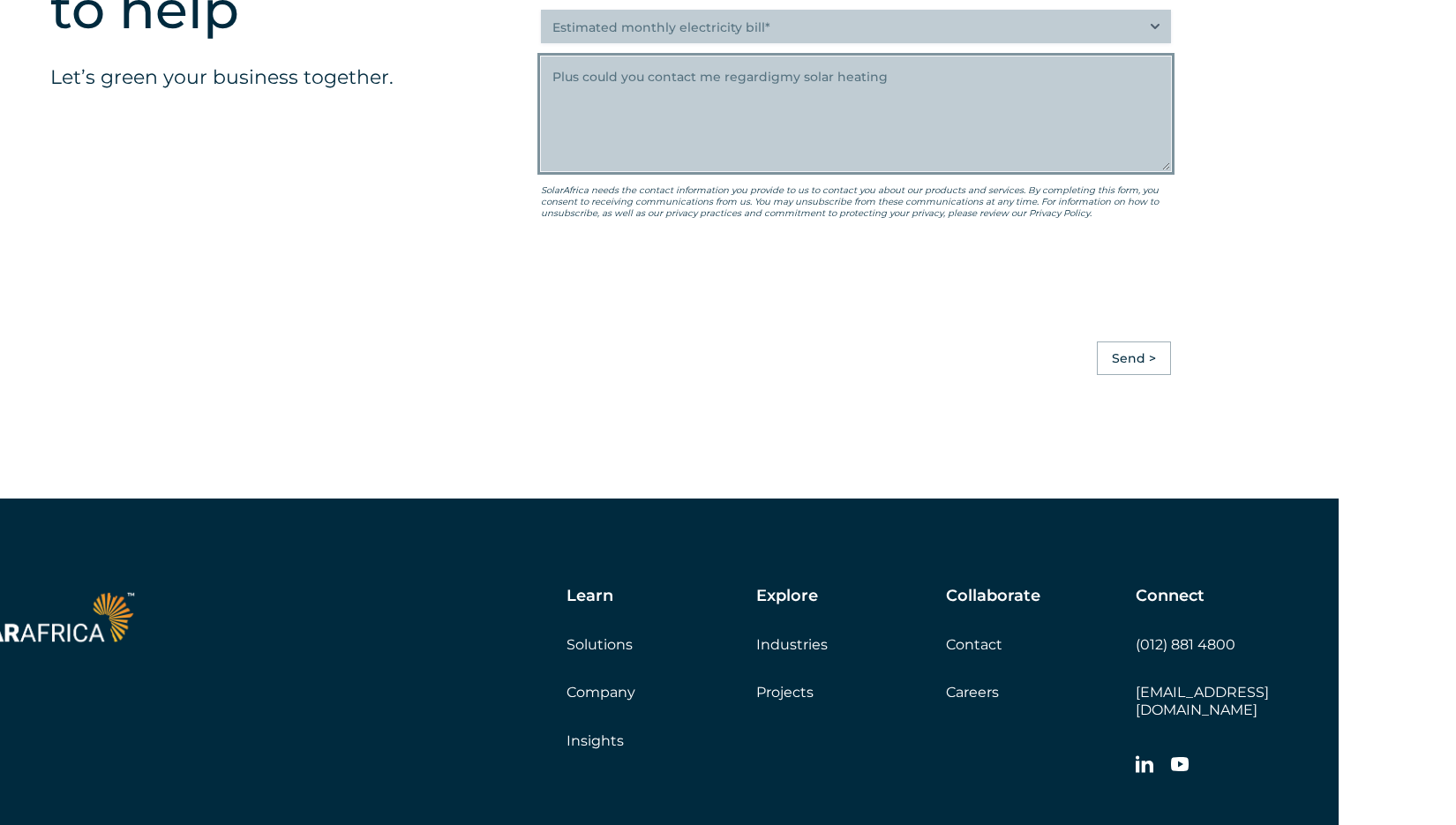
type textarea "Plus could you contact me regardigmy solar heating"
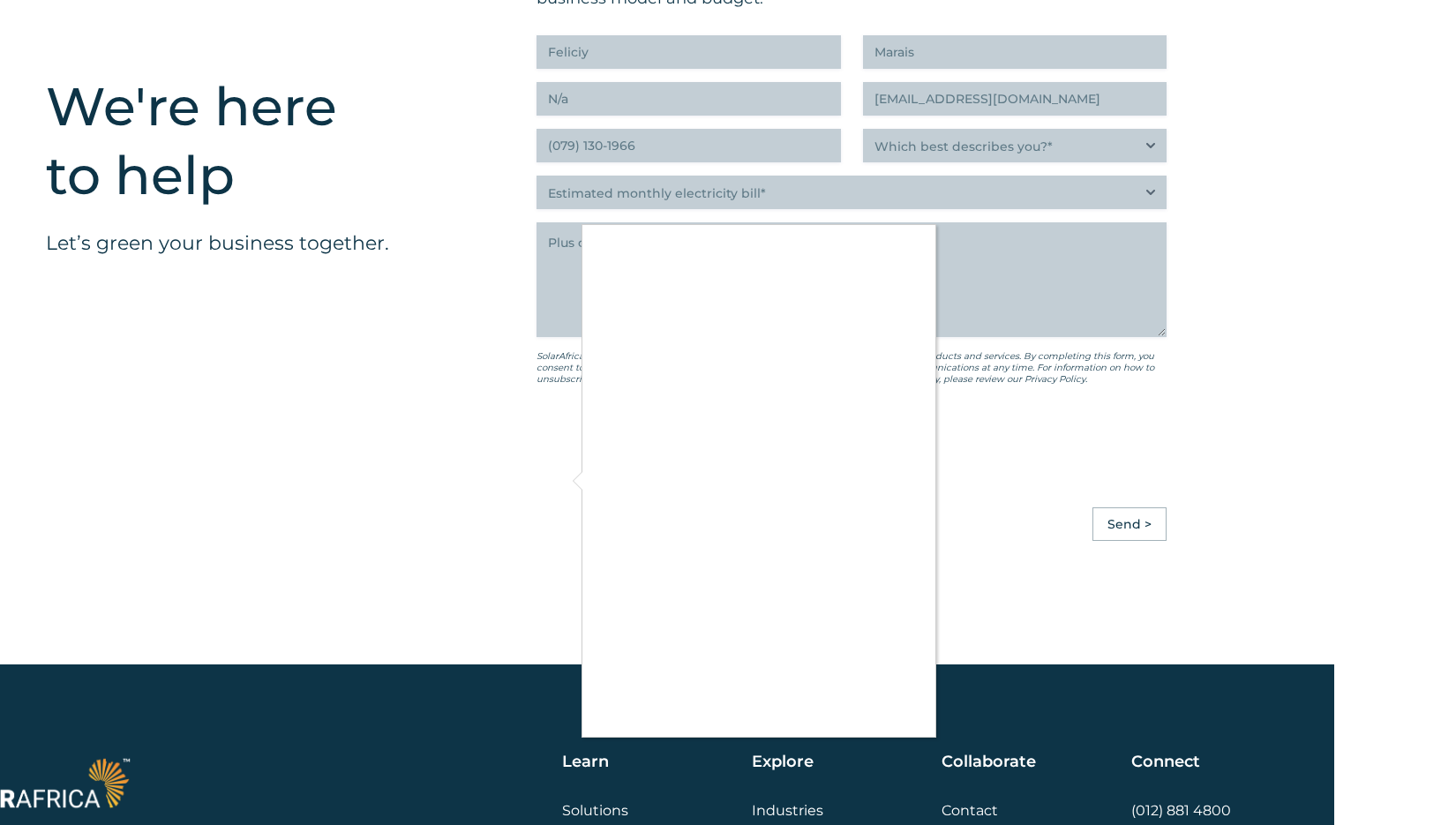
scroll to position [4622, 121]
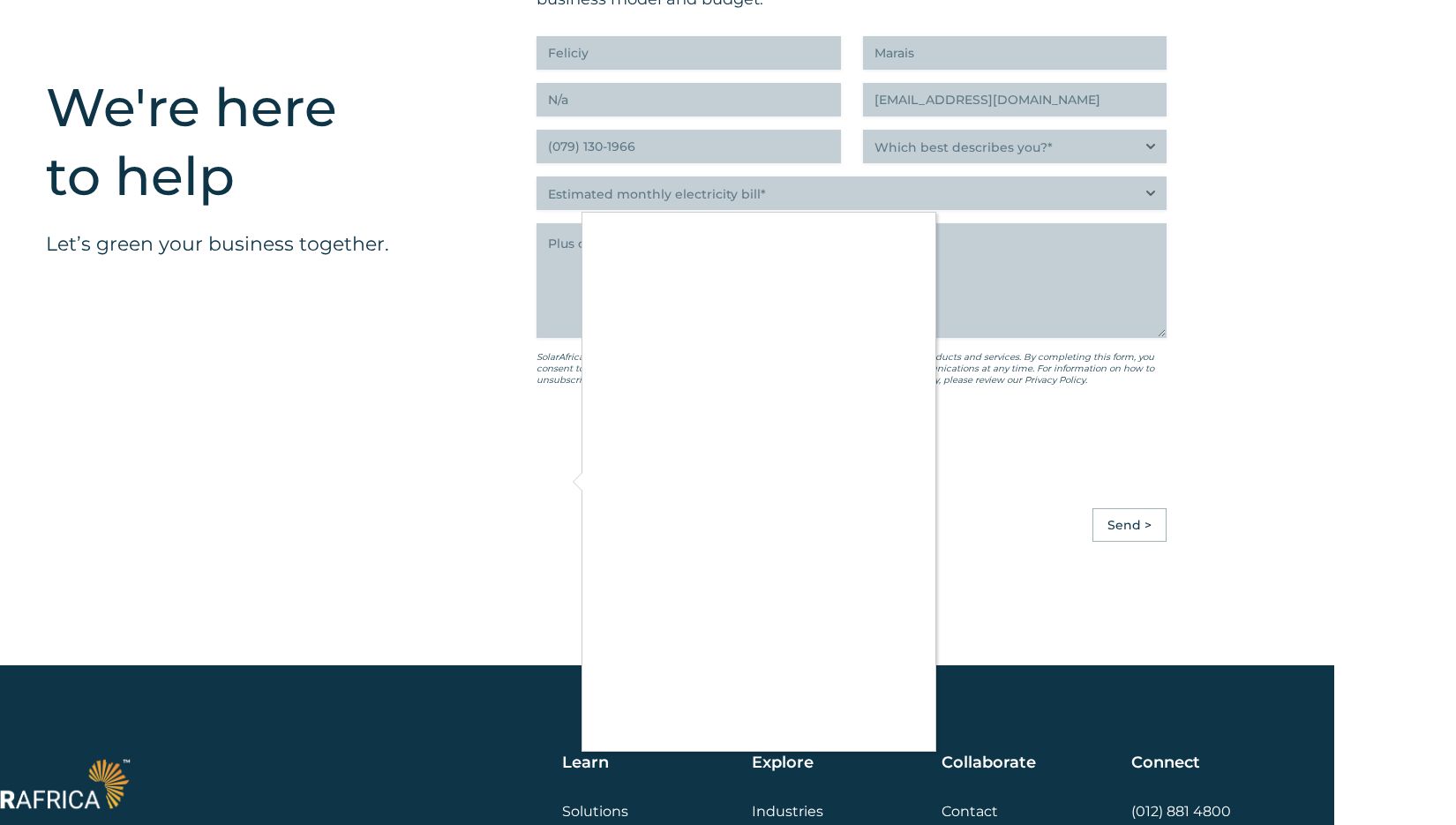
click at [1142, 562] on div at bounding box center [728, 412] width 1456 height 825
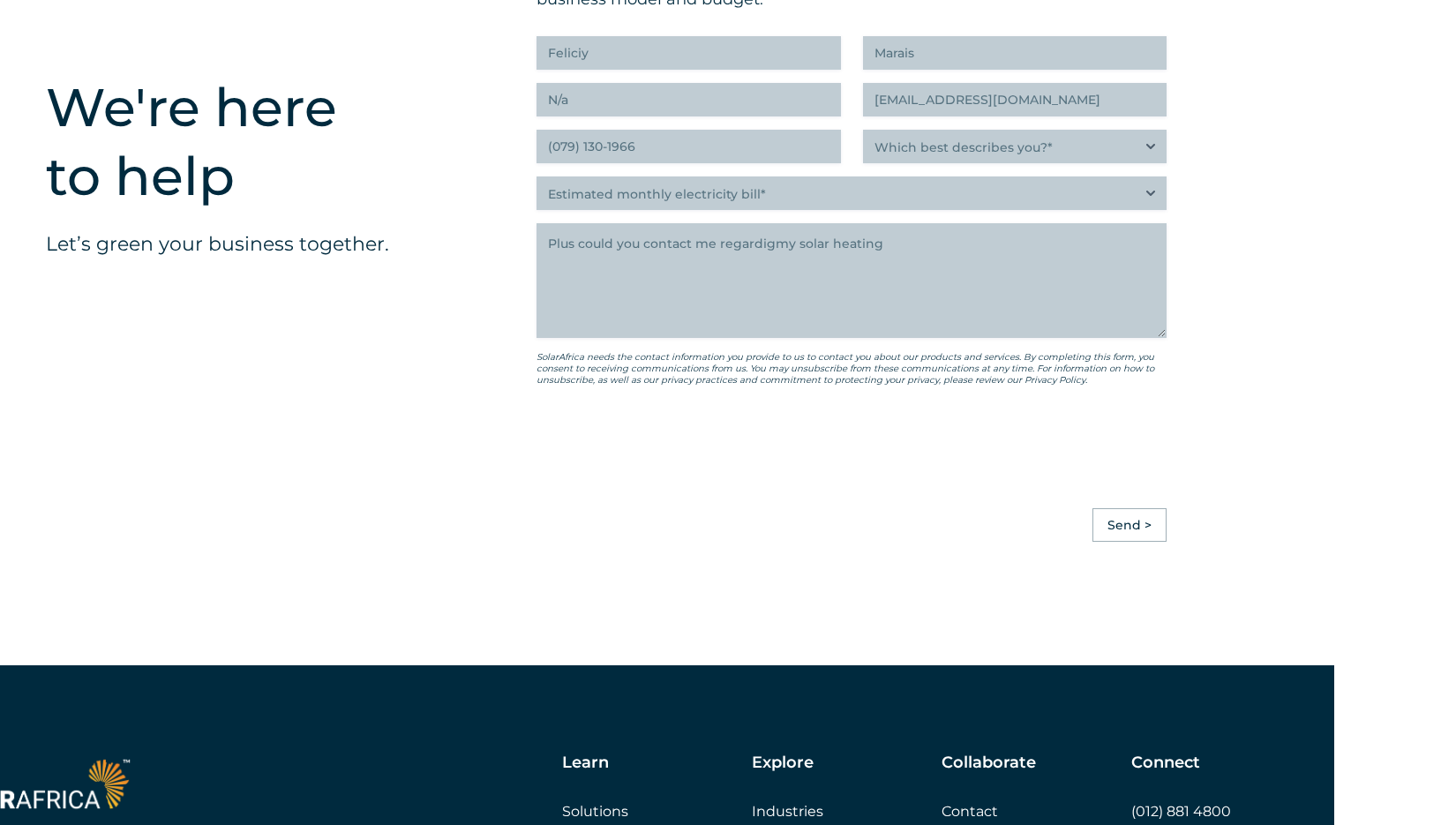
click at [1117, 542] on input "Send >" at bounding box center [1130, 525] width 74 height 33
